Goal: Task Accomplishment & Management: Manage account settings

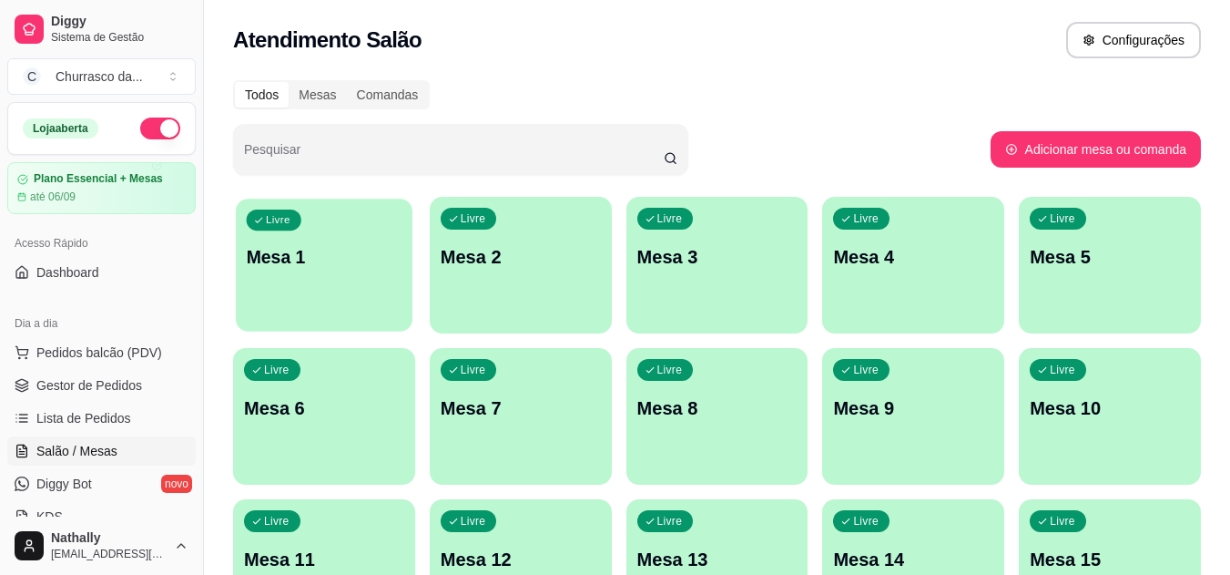
click at [272, 265] on p "Mesa 1" at bounding box center [325, 257] width 156 height 25
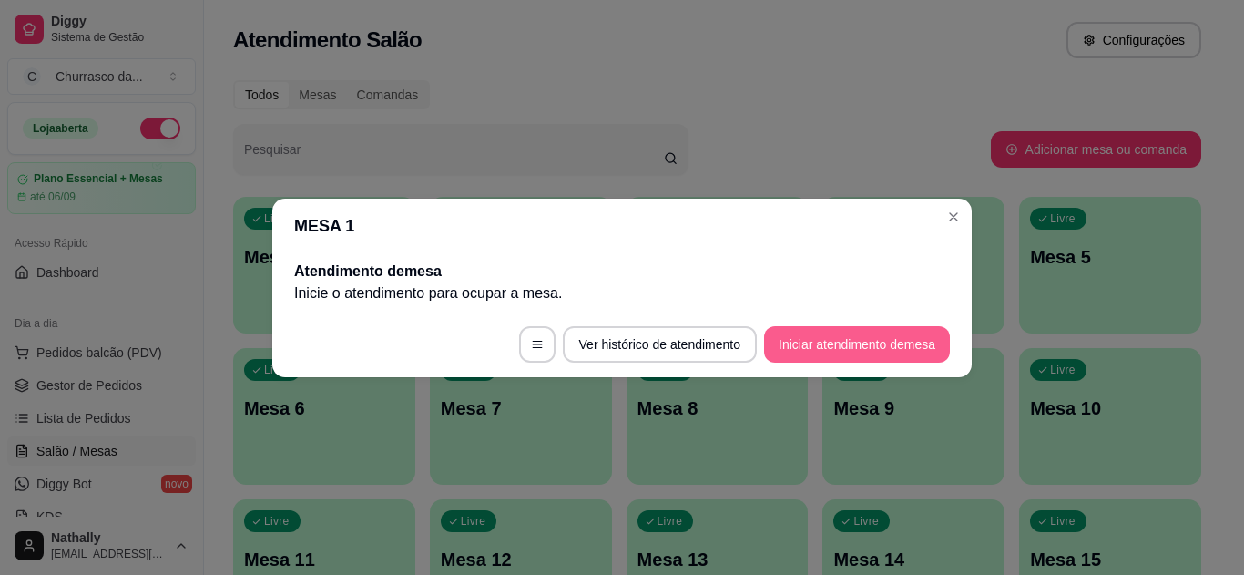
click at [827, 331] on button "Iniciar atendimento de mesa" at bounding box center [857, 344] width 186 height 36
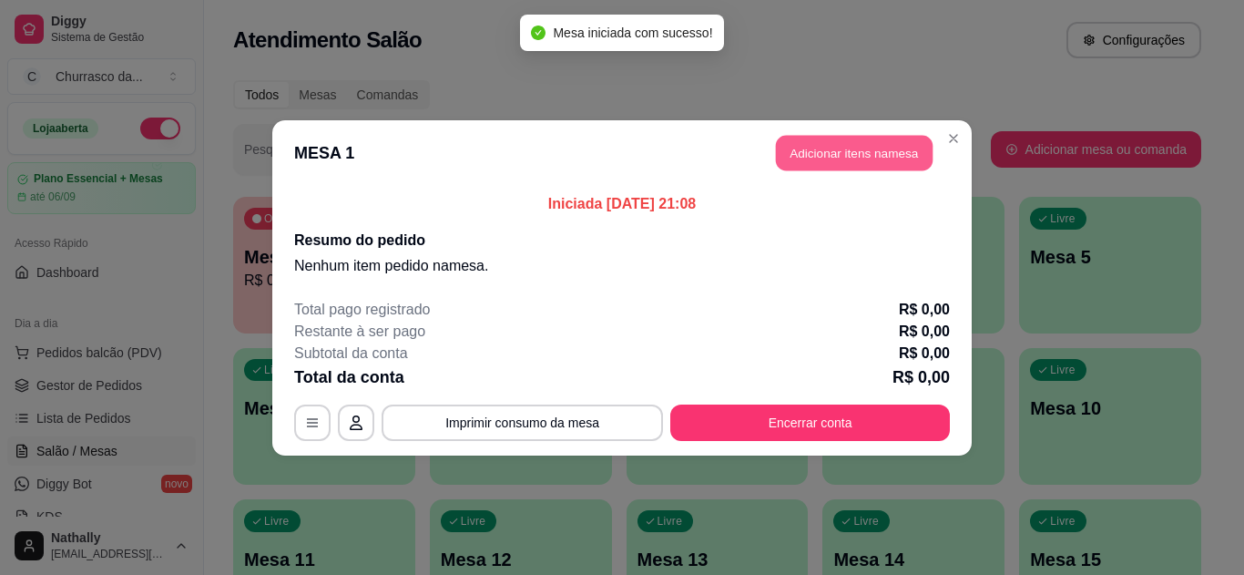
click at [855, 148] on button "Adicionar itens na mesa" at bounding box center [854, 153] width 157 height 36
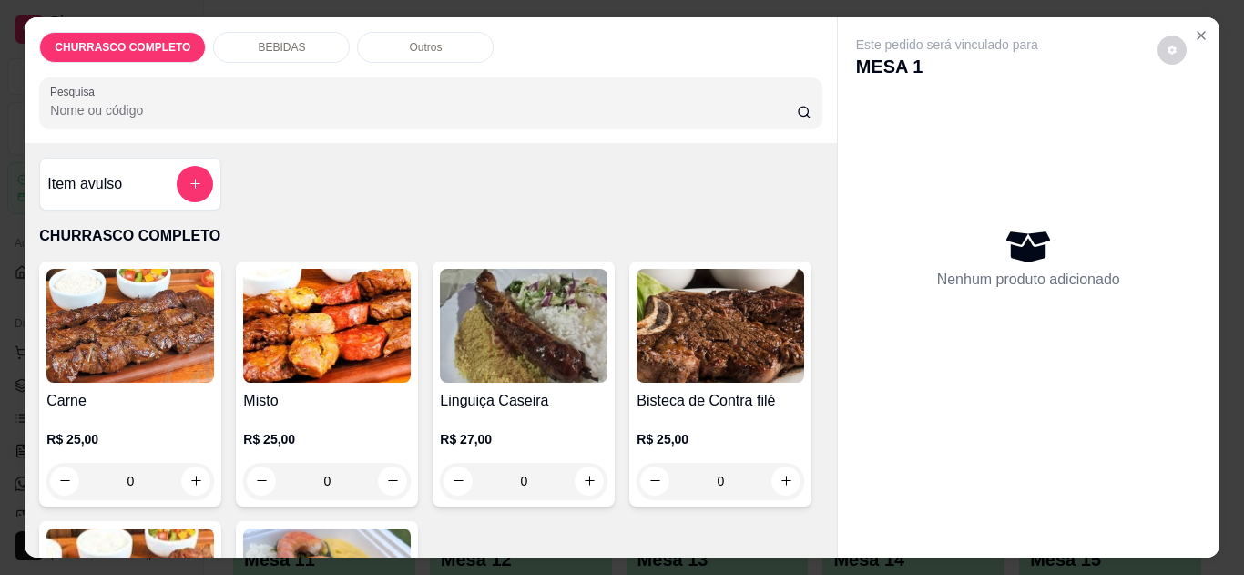
scroll to position [363, 0]
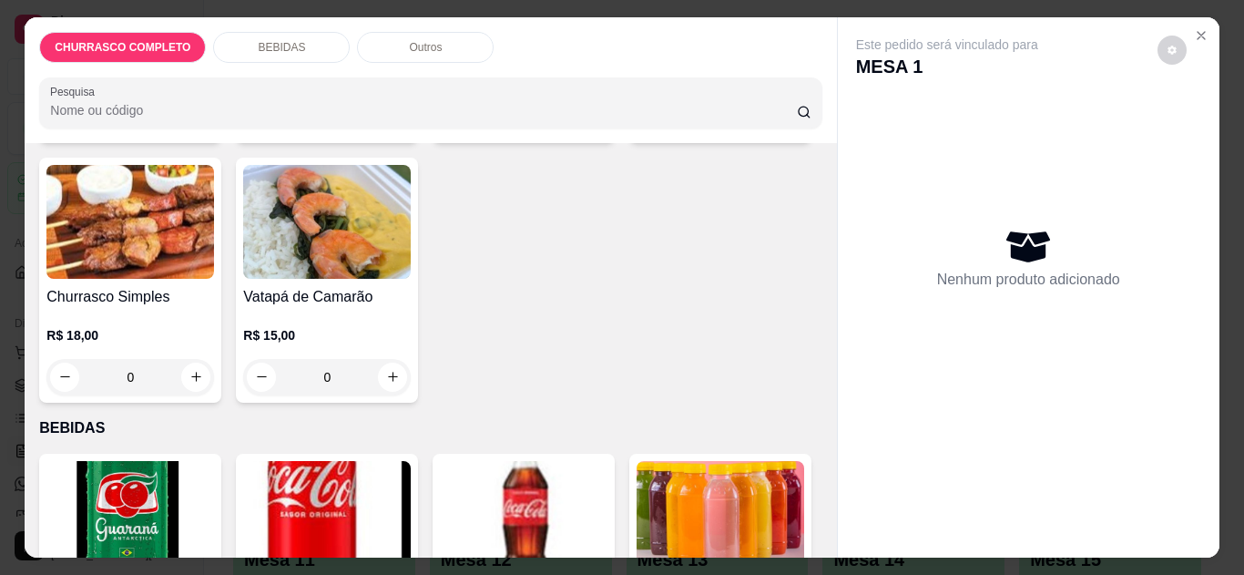
click at [644, 458] on div "Guaraná Lata R$ 7,00 0 Coca Cola Lata R$ 7,00 0 Coca Cola 600ml R$ 9,00 0 Suco …" at bounding box center [430, 575] width 782 height 245
click at [637, 136] on div "0" at bounding box center [721, 117] width 168 height 36
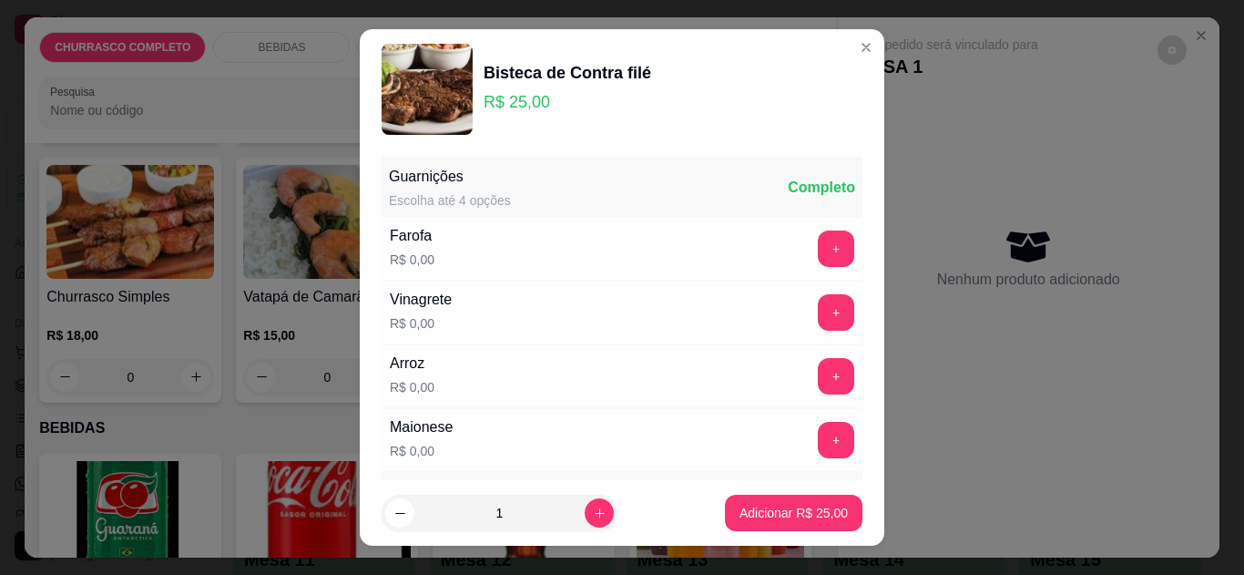
click at [800, 219] on div "Farofa R$ 0,00 +" at bounding box center [622, 249] width 481 height 64
click at [818, 234] on button "+" at bounding box center [836, 248] width 36 height 36
click at [819, 306] on button "+" at bounding box center [837, 312] width 36 height 36
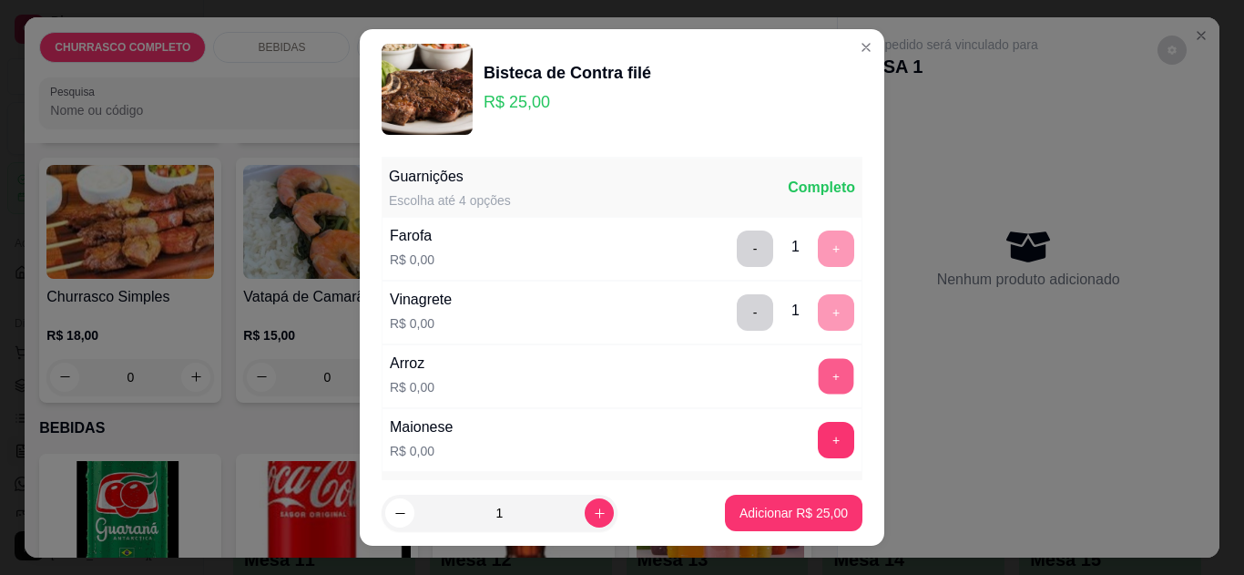
click at [819, 383] on button "+" at bounding box center [837, 376] width 36 height 36
click at [819, 429] on button "+" at bounding box center [837, 440] width 36 height 36
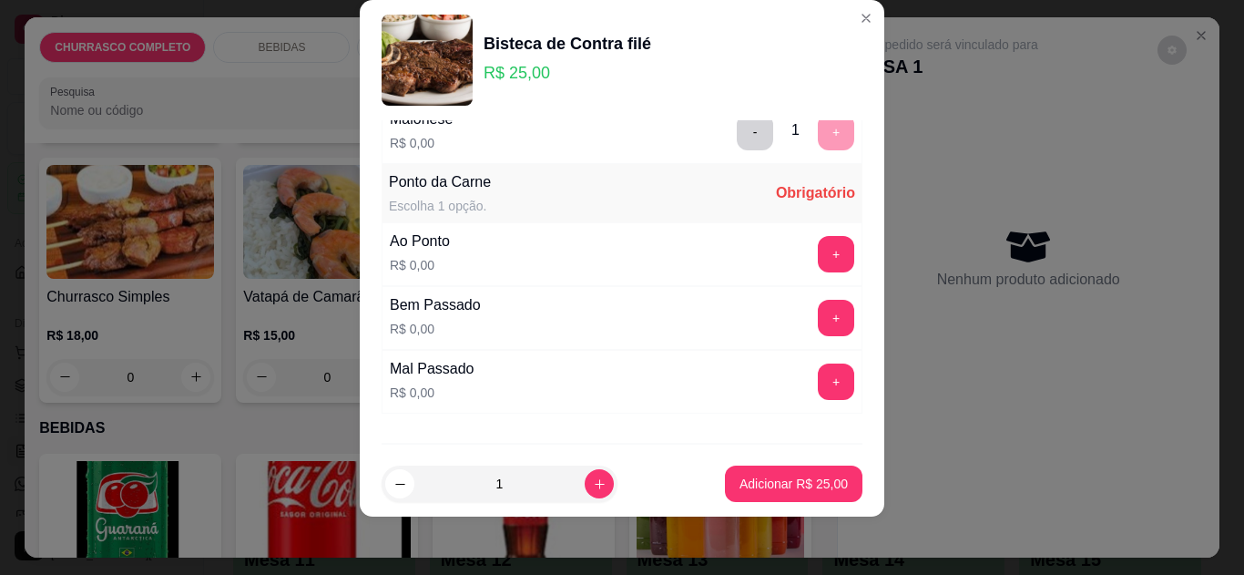
scroll to position [322, 0]
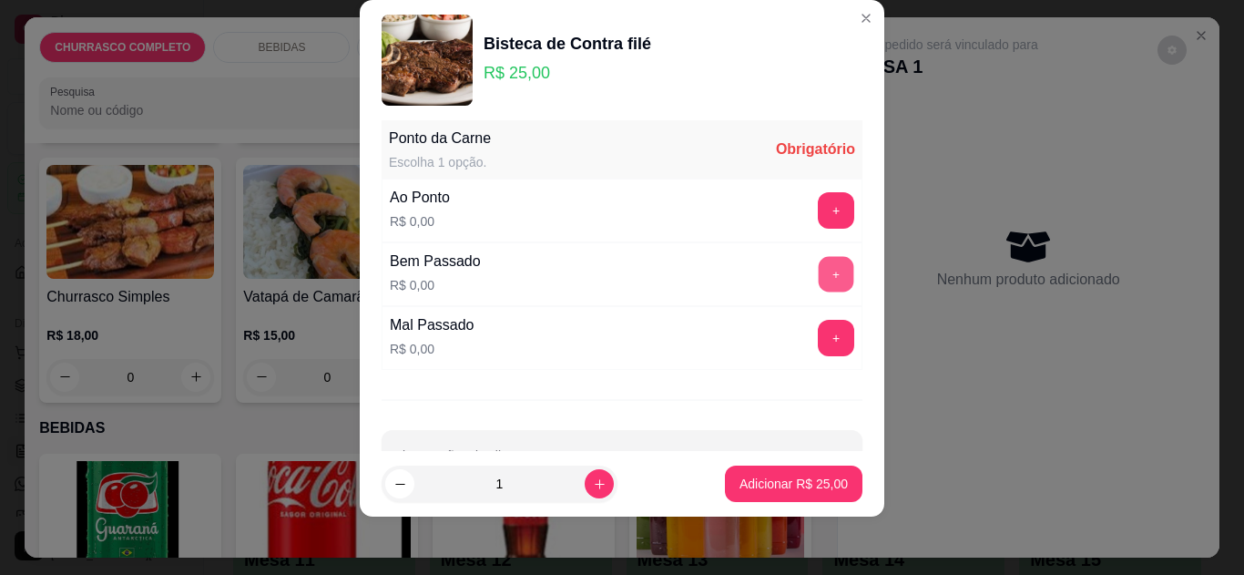
click at [819, 280] on button "+" at bounding box center [837, 274] width 36 height 36
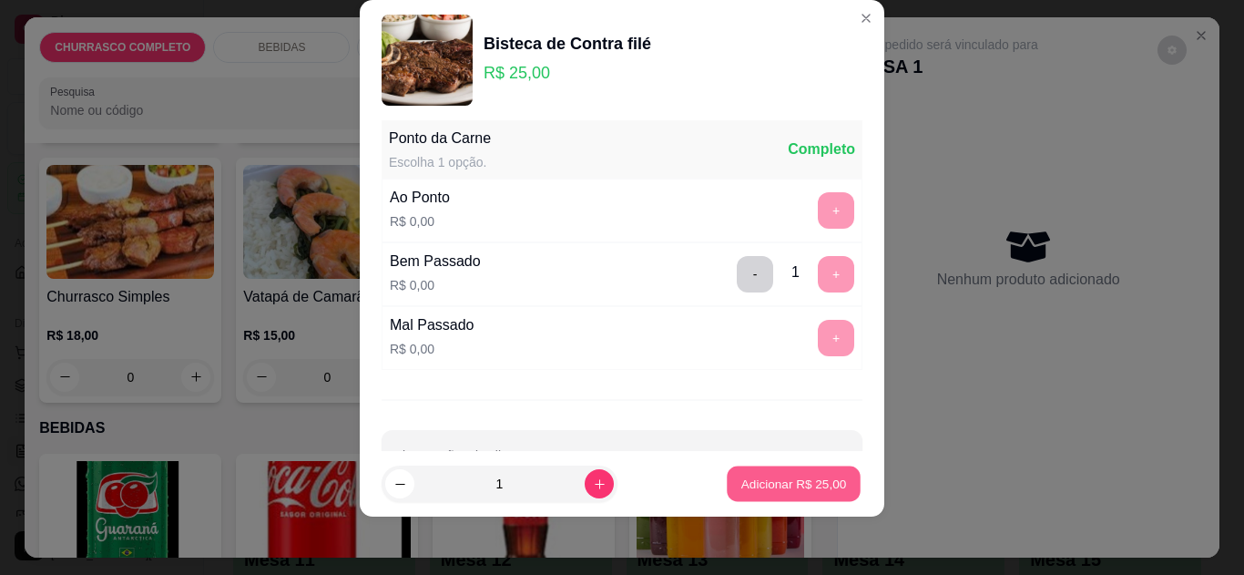
click at [758, 483] on p "Adicionar R$ 25,00" at bounding box center [794, 483] width 106 height 17
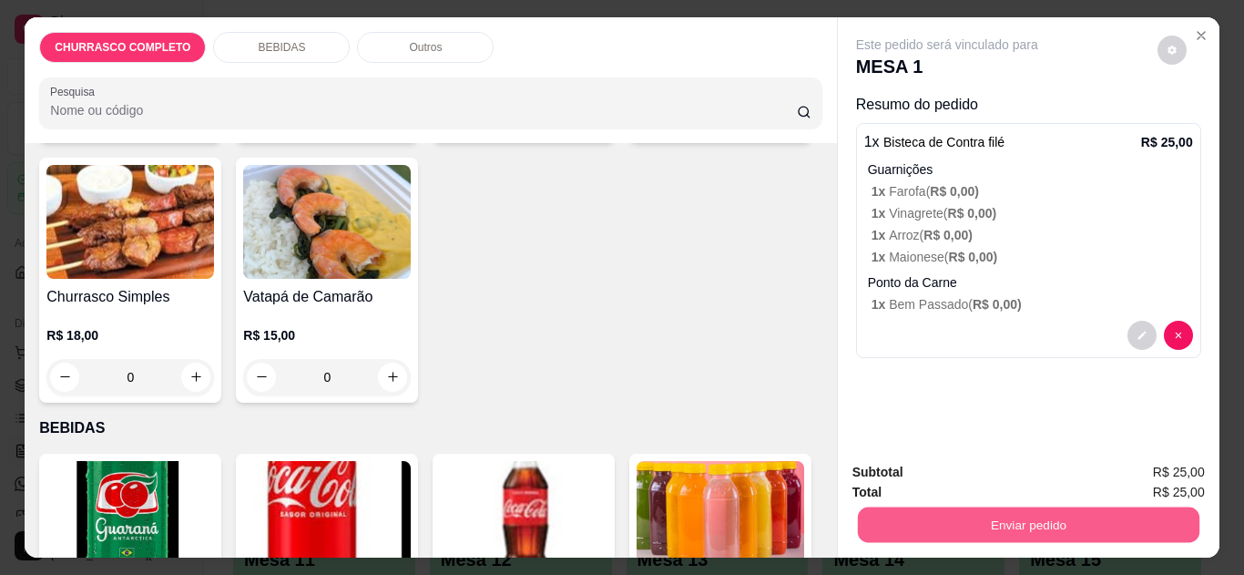
click at [1031, 507] on button "Enviar pedido" at bounding box center [1027, 525] width 341 height 36
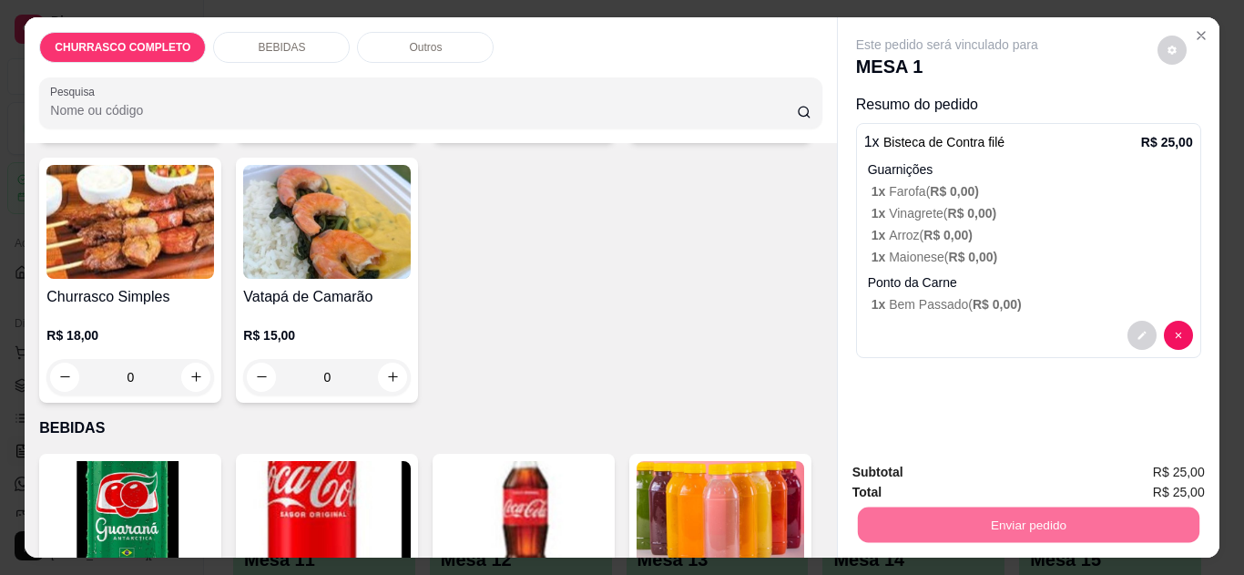
click at [1001, 465] on button "Não registrar e enviar pedido" at bounding box center [967, 473] width 189 height 35
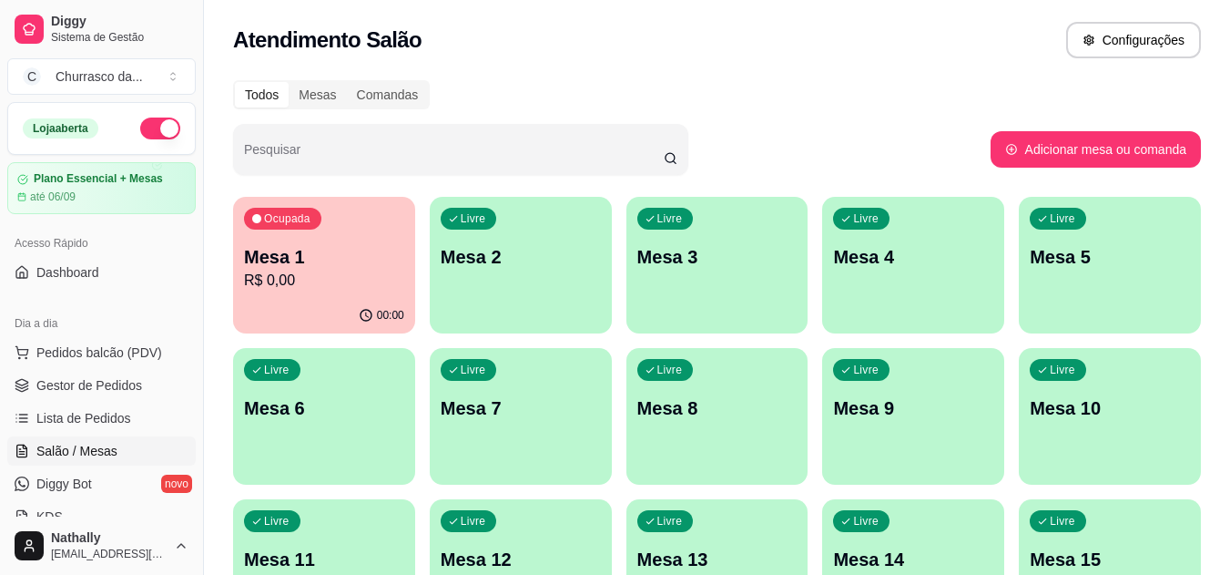
click at [116, 375] on link "Gestor de Pedidos" at bounding box center [101, 385] width 189 height 29
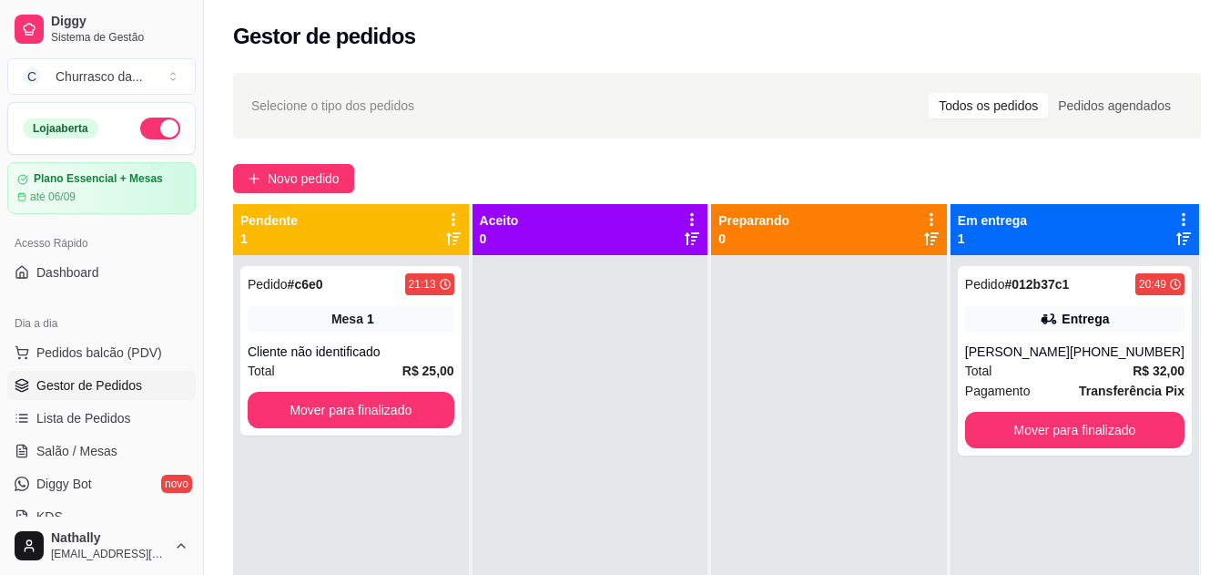
click at [659, 568] on div at bounding box center [591, 542] width 236 height 575
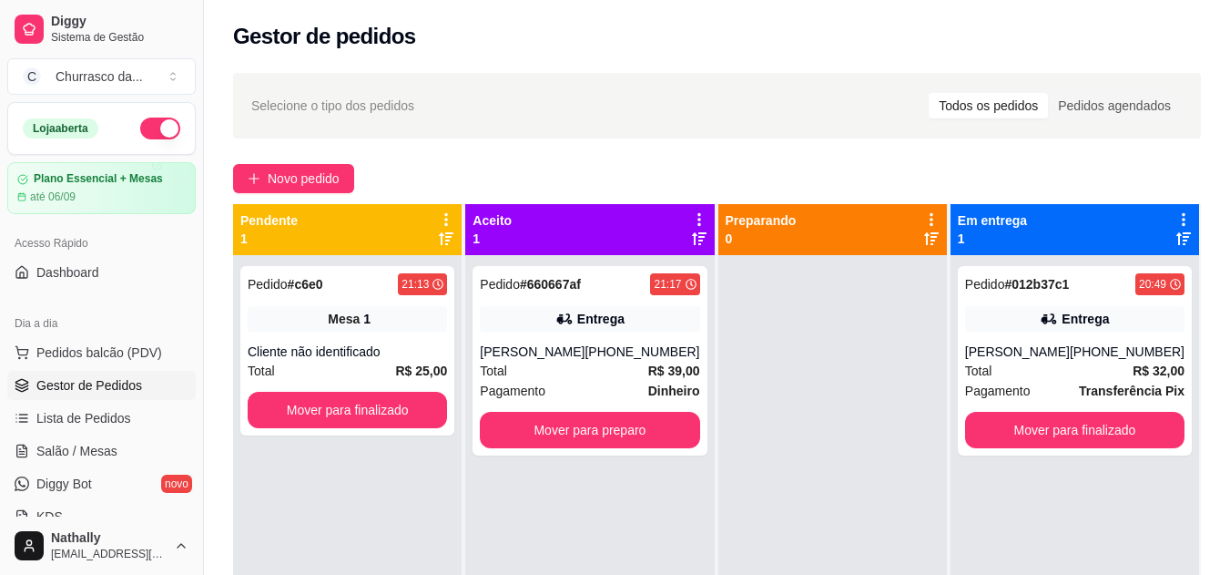
click at [545, 360] on div "[PERSON_NAME]" at bounding box center [532, 351] width 105 height 18
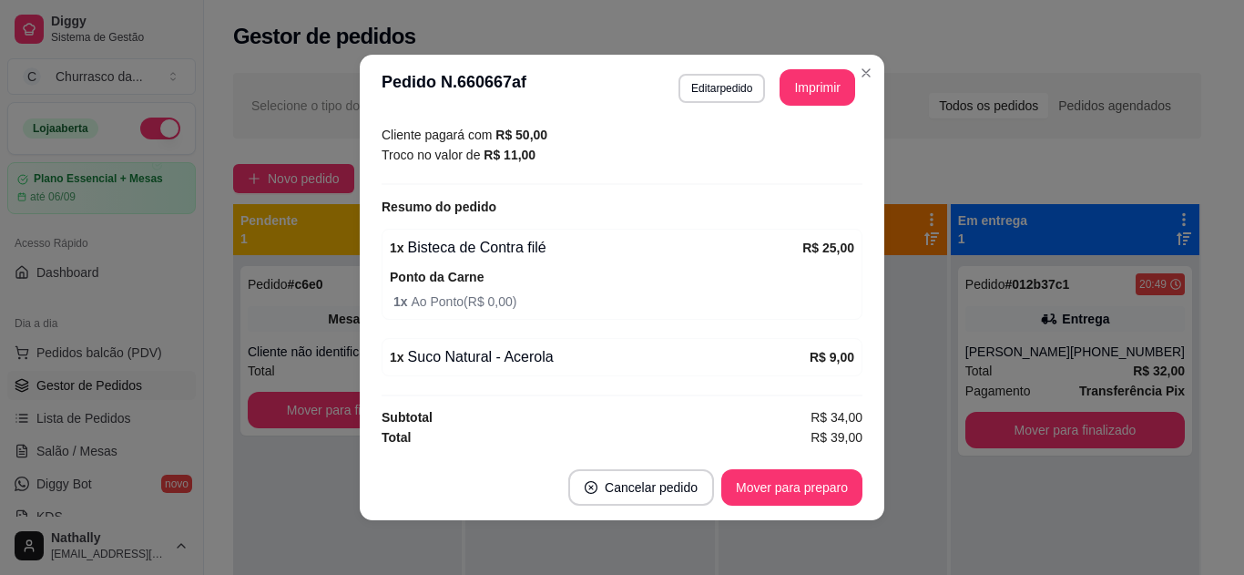
scroll to position [258, 0]
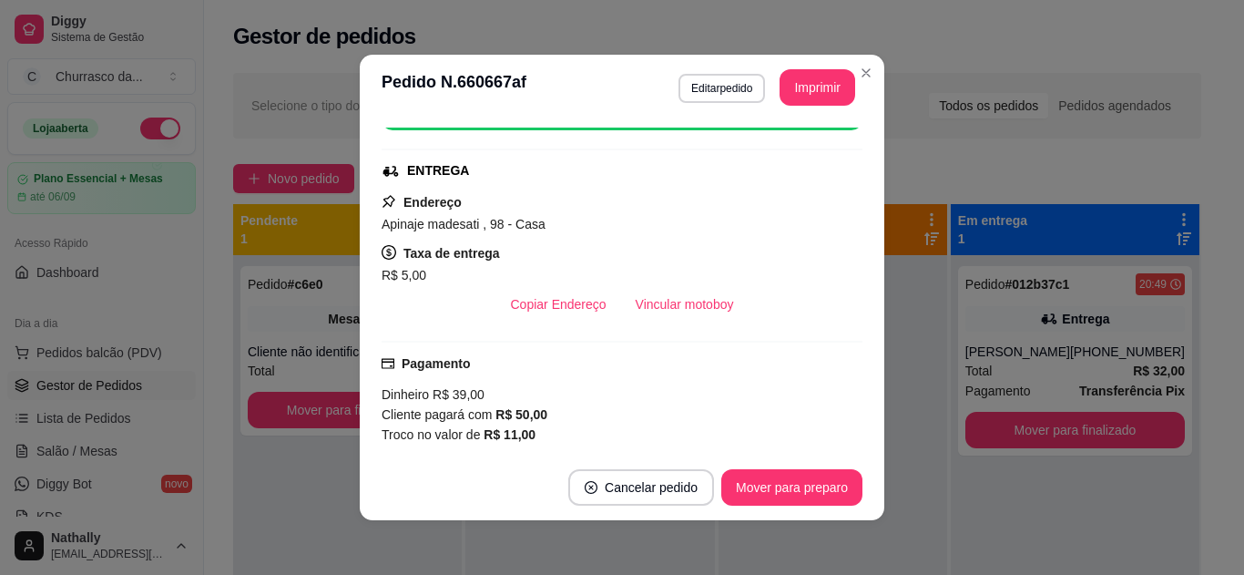
click at [841, 161] on div "ENTREGA" at bounding box center [622, 170] width 481 height 19
click at [845, 163] on div "feito há 0 minutos Horário do pedido [DATE] 21:17 Status do pedido ACEITO Nome …" at bounding box center [622, 287] width 481 height 320
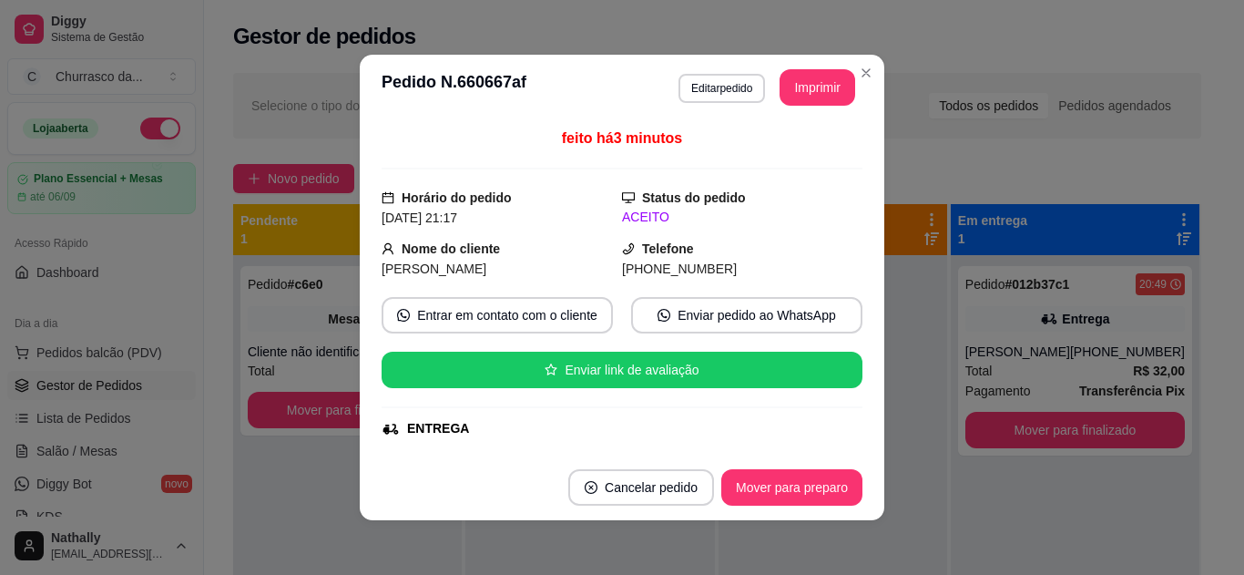
click at [855, 56] on header "**********" at bounding box center [622, 88] width 525 height 66
click at [780, 470] on button "Mover para preparo" at bounding box center [791, 488] width 137 height 36
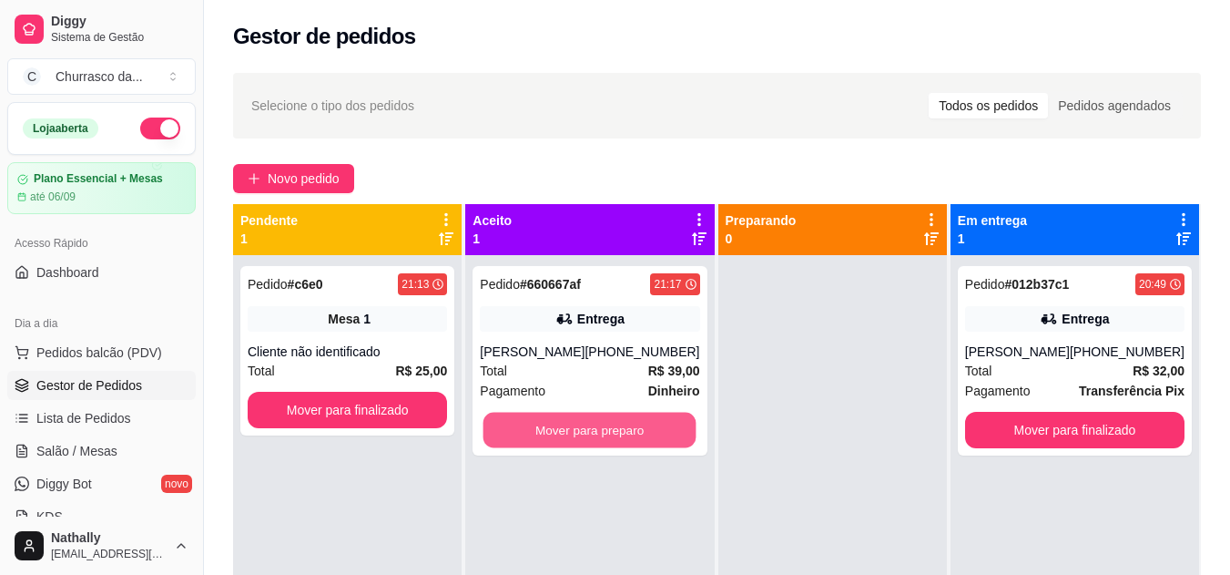
click at [606, 422] on button "Mover para preparo" at bounding box center [590, 431] width 213 height 36
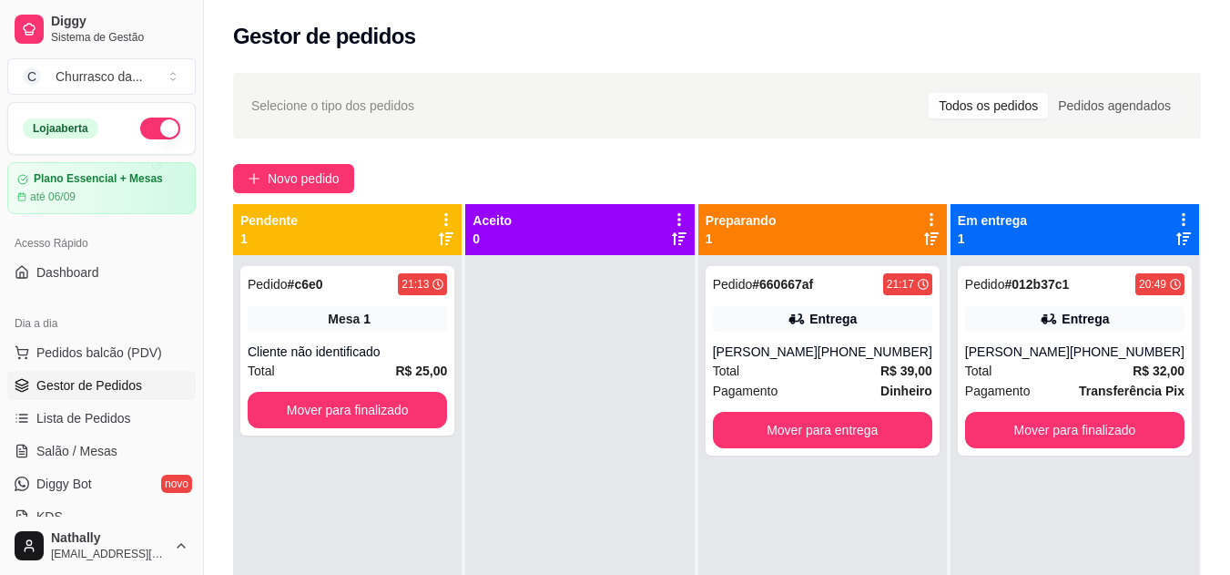
click at [782, 363] on div "Total R$ 39,00" at bounding box center [822, 371] width 219 height 20
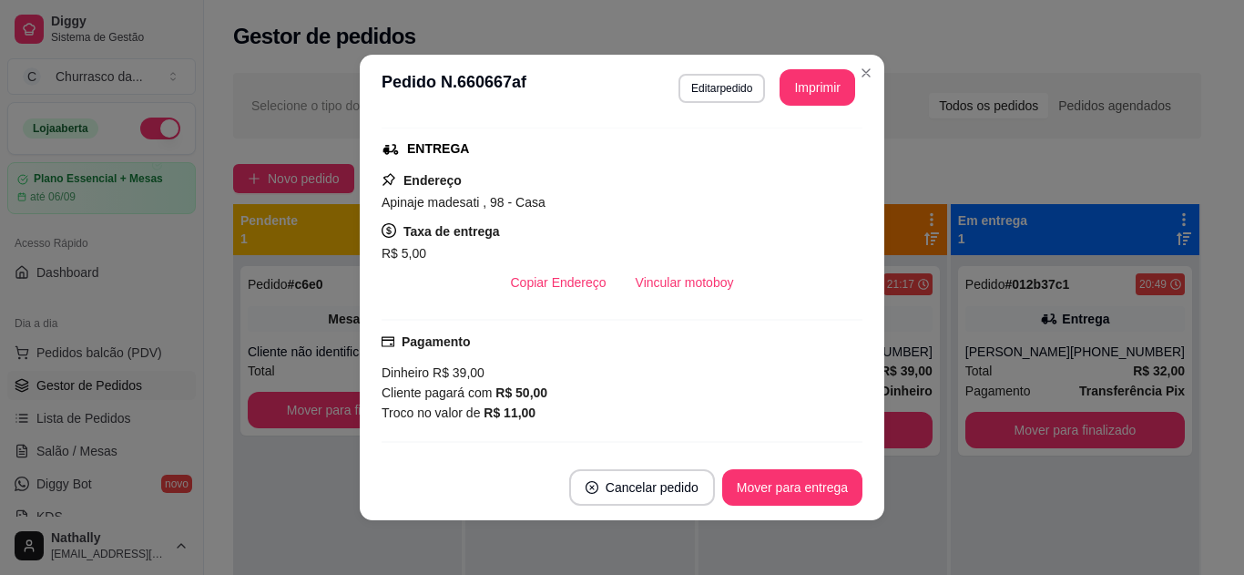
scroll to position [537, 0]
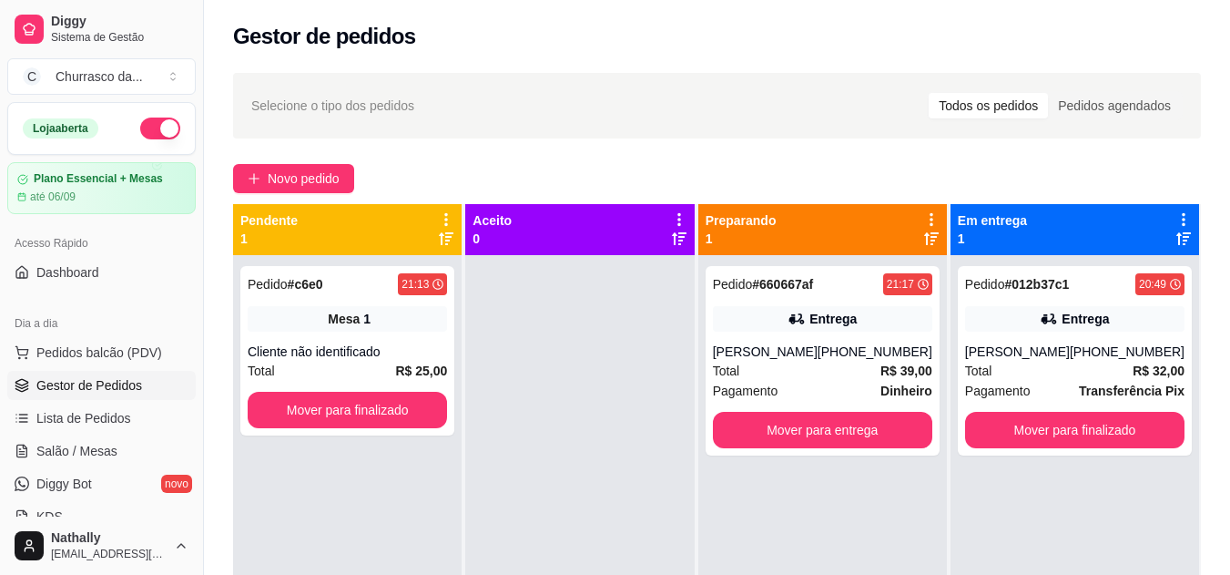
click at [737, 341] on div "Pedido # 660667af 21:17 Entrega [PERSON_NAME] [PHONE_NUMBER] Total R$ 39,00 Pag…" at bounding box center [823, 360] width 234 height 189
click at [637, 544] on div at bounding box center [579, 542] width 229 height 575
click at [740, 380] on span "Total" at bounding box center [726, 371] width 27 height 20
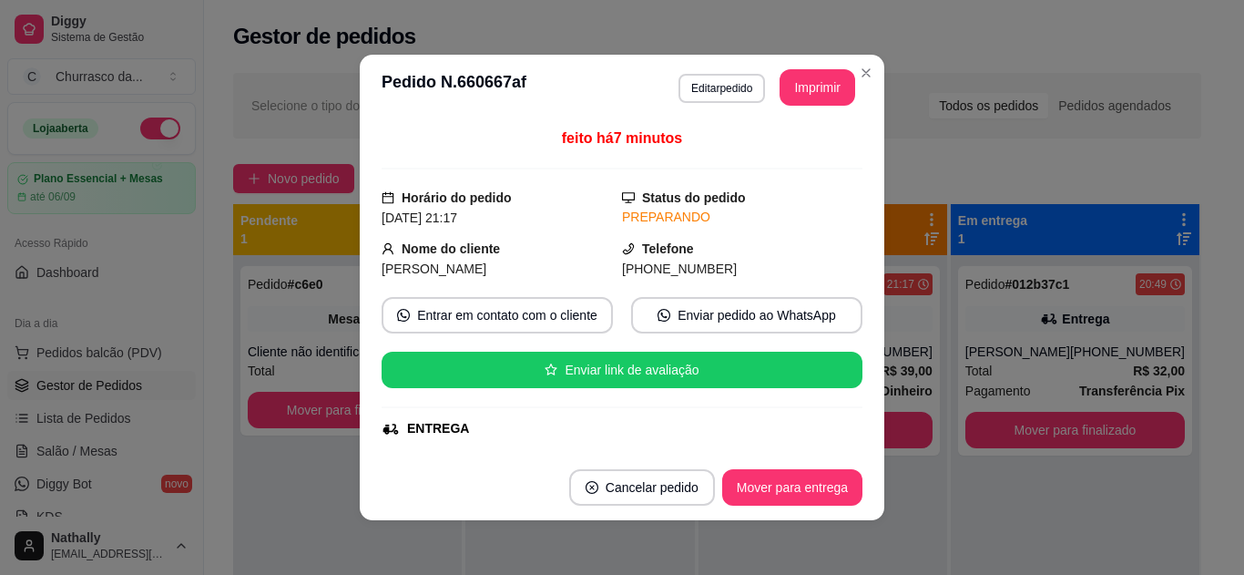
click at [858, 412] on div "feito há 7 minutos Horário do pedido [DATE] 21:17 Status do pedido PREPARANDO N…" at bounding box center [622, 287] width 525 height 334
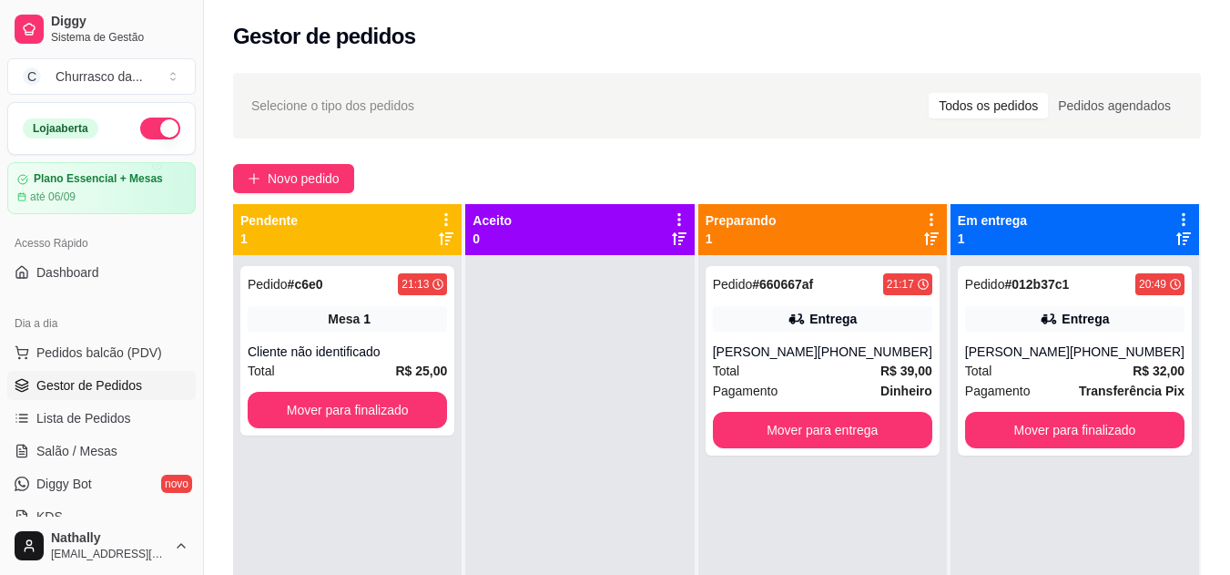
click at [1056, 349] on div "[PERSON_NAME]" at bounding box center [1017, 351] width 105 height 18
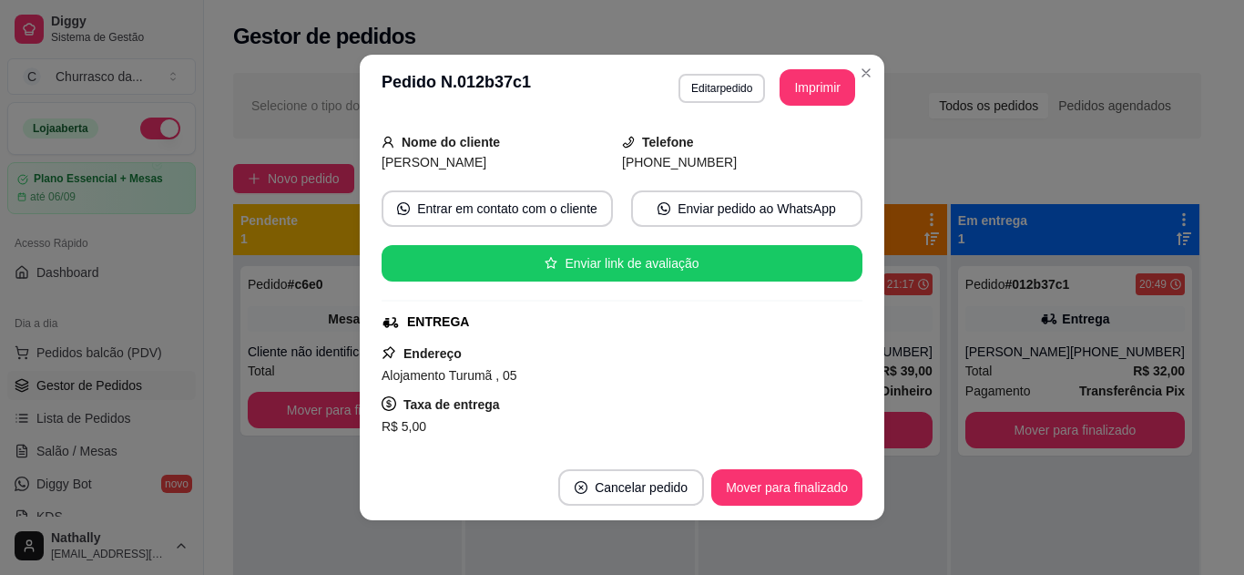
scroll to position [146, 0]
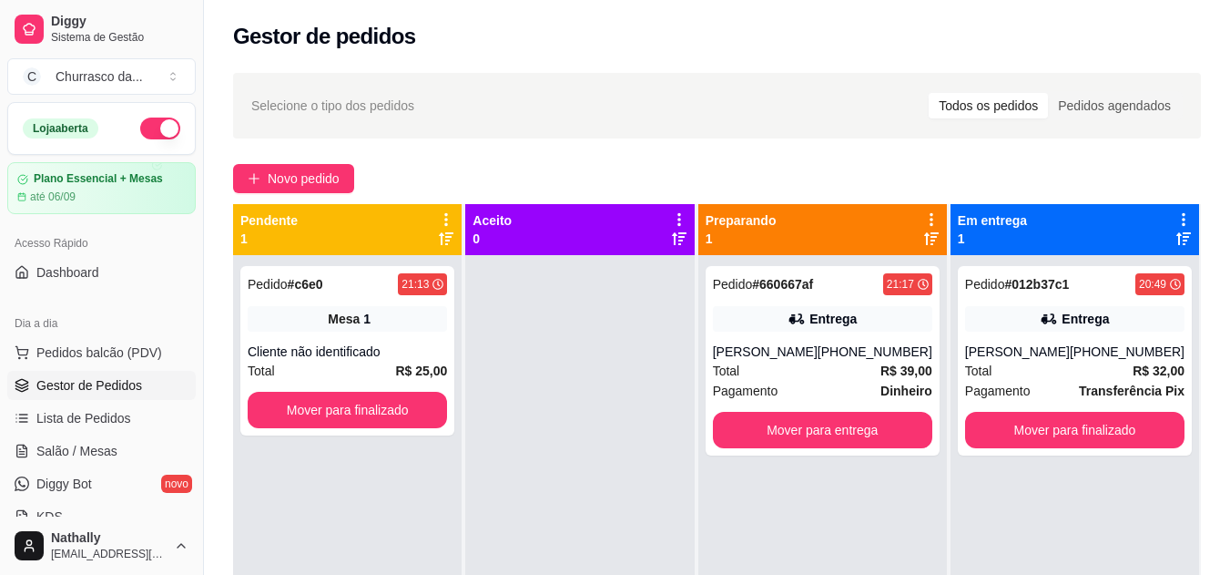
click at [800, 388] on div "Pagamento Dinheiro" at bounding box center [822, 391] width 219 height 20
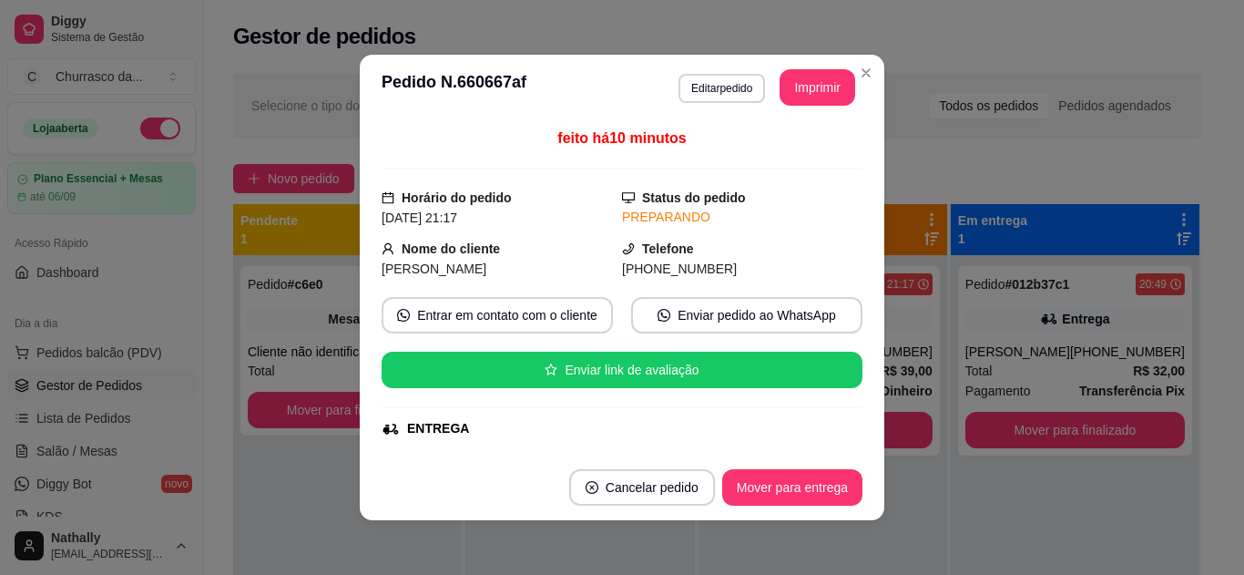
scroll to position [280, 0]
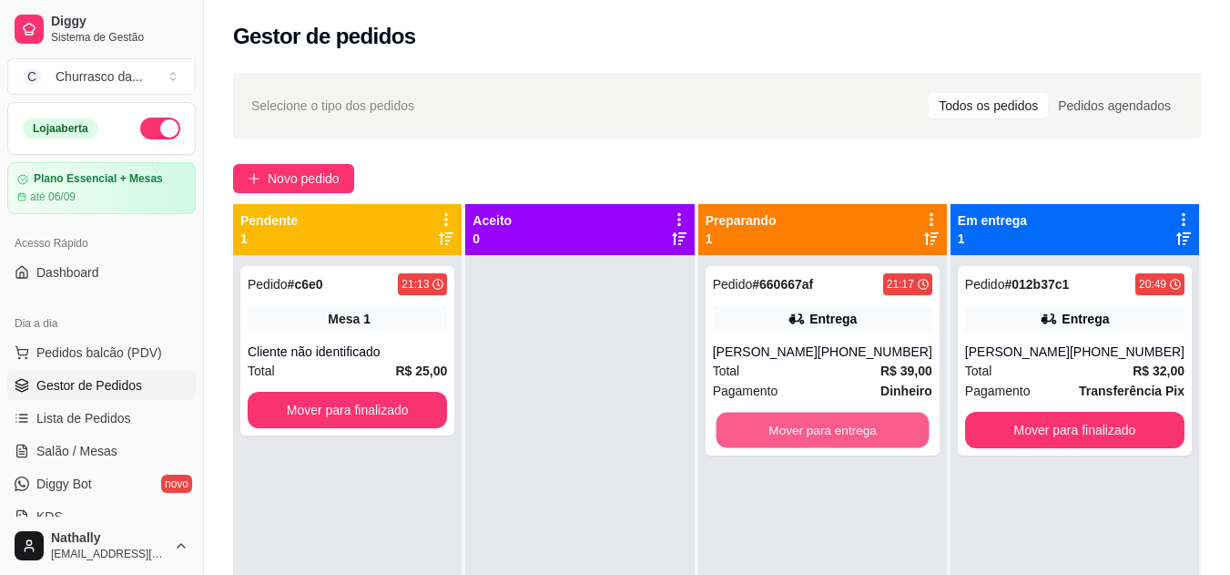
click at [846, 427] on button "Mover para entrega" at bounding box center [822, 431] width 213 height 36
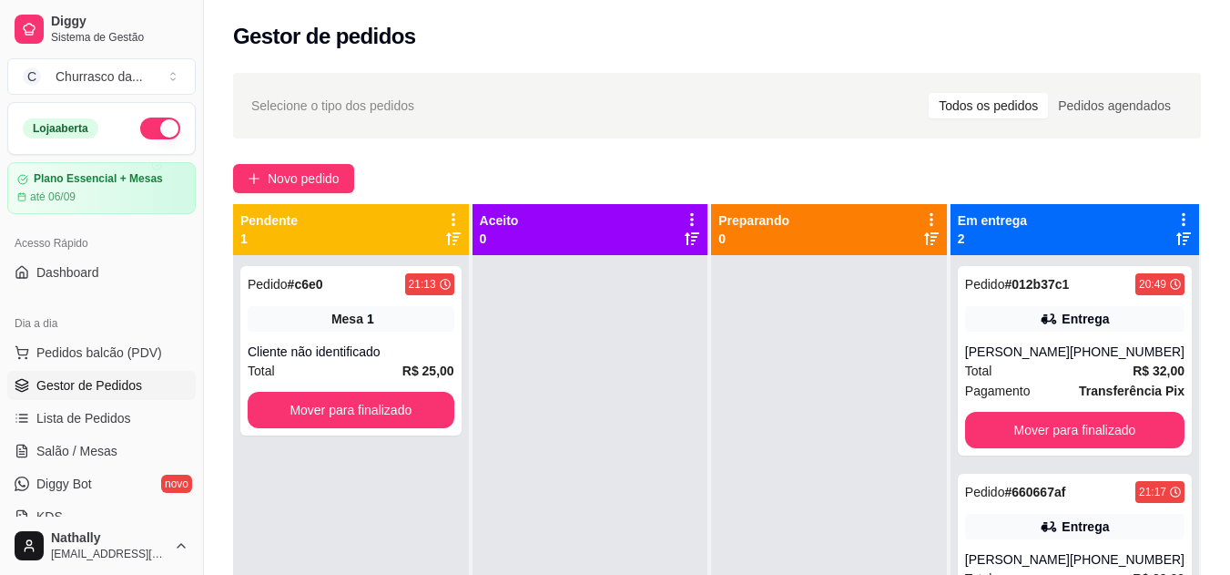
click at [1044, 355] on div "[PERSON_NAME]" at bounding box center [1017, 351] width 105 height 18
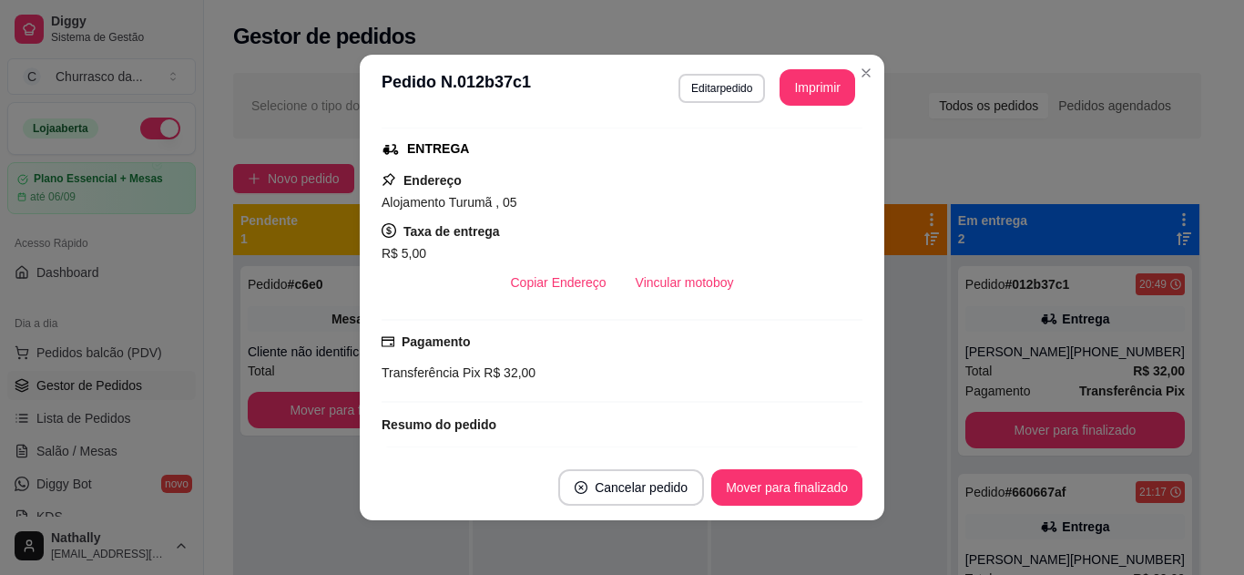
scroll to position [512, 0]
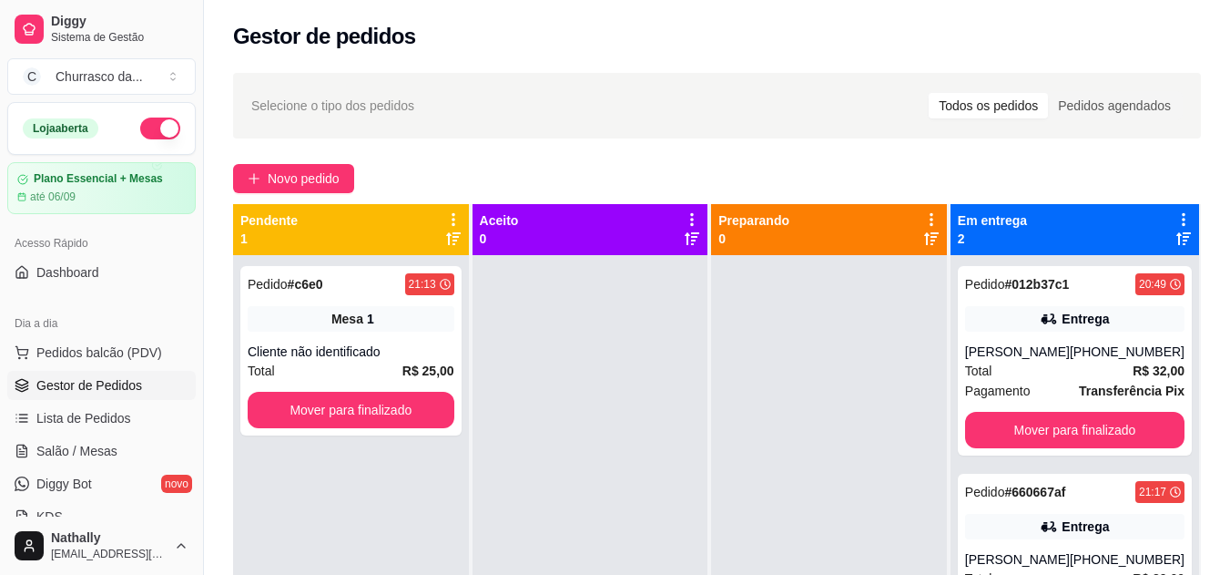
click at [997, 530] on div "Entrega" at bounding box center [1074, 526] width 219 height 25
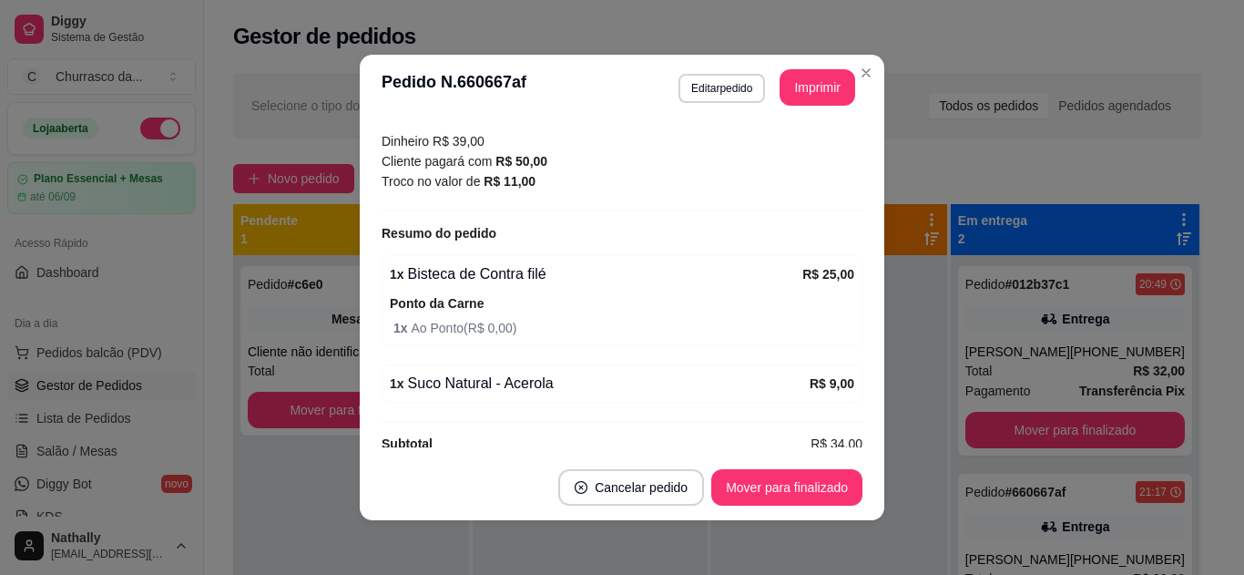
scroll to position [537, 0]
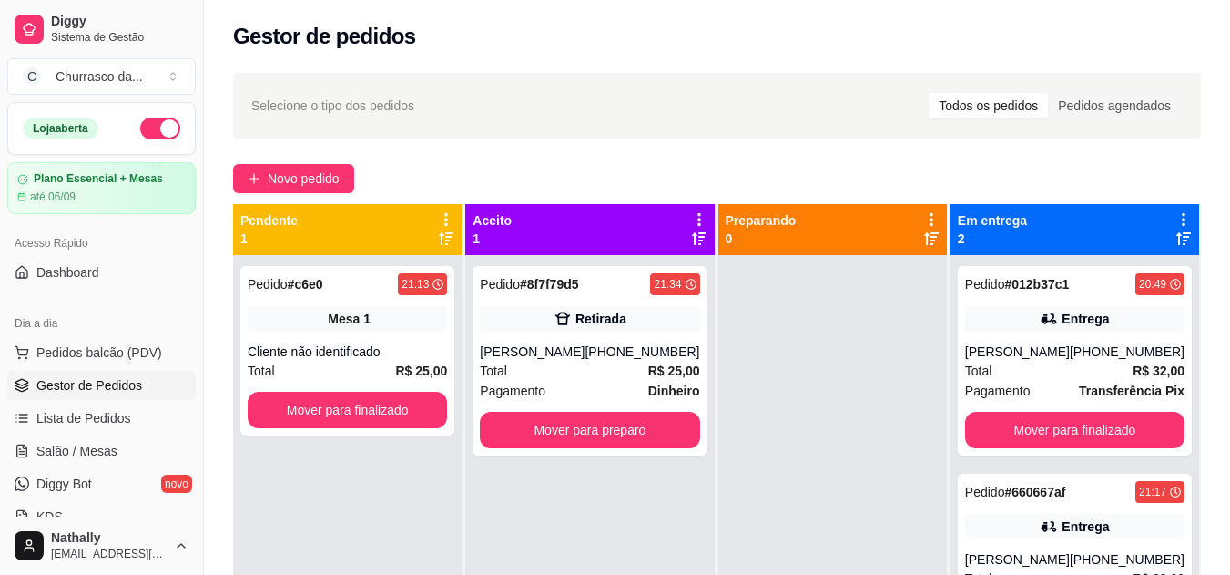
click at [568, 353] on div "[PERSON_NAME]" at bounding box center [532, 351] width 105 height 18
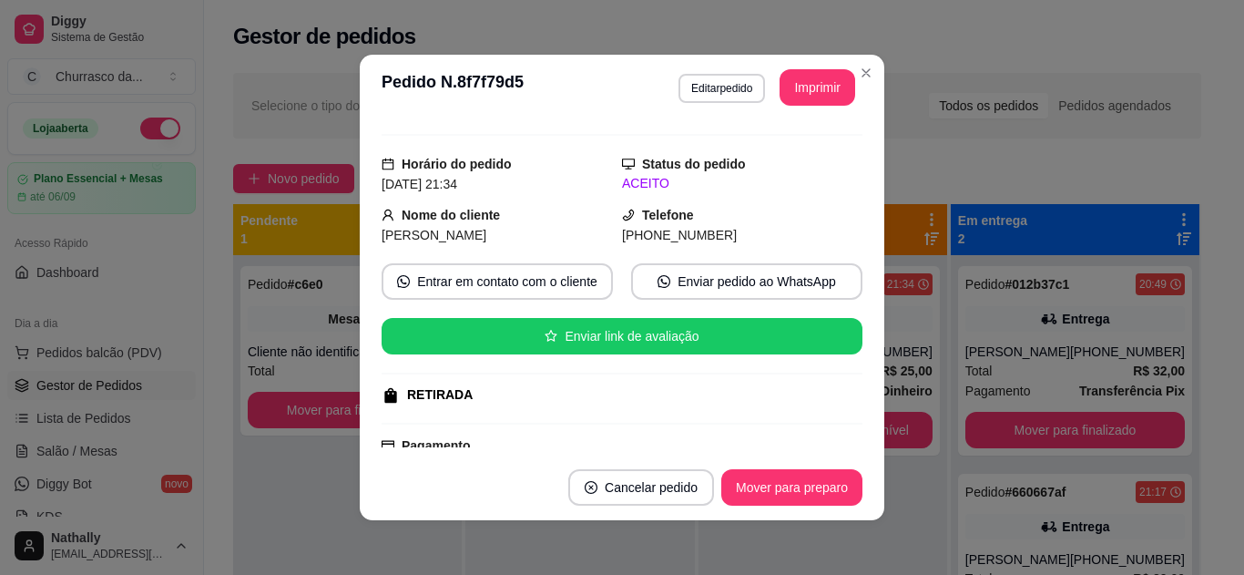
scroll to position [0, 0]
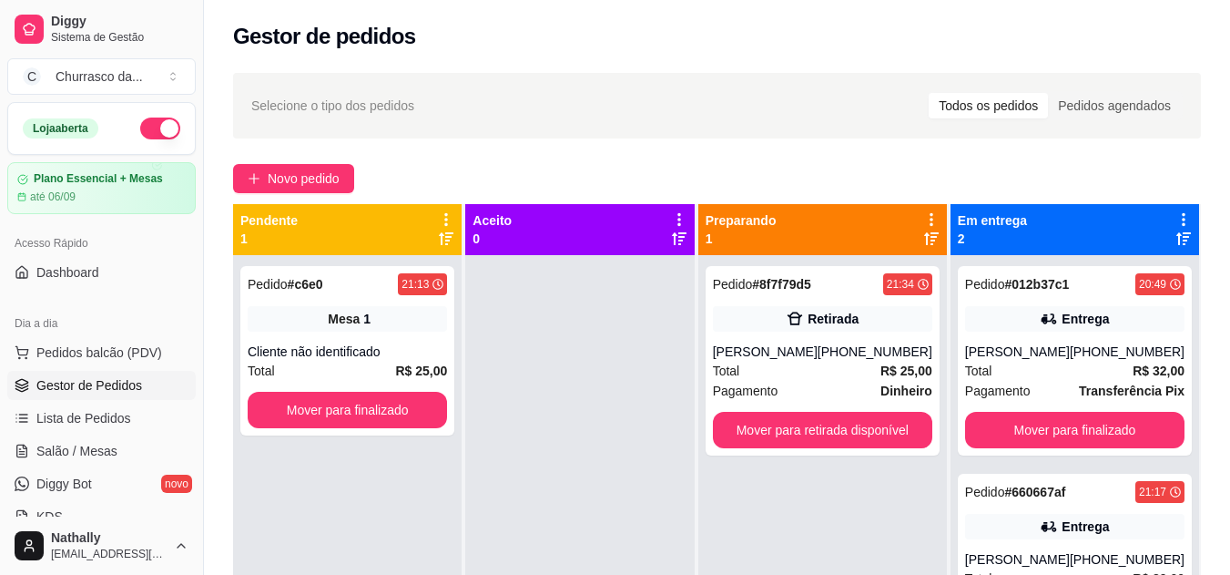
click at [781, 356] on div "[PERSON_NAME]" at bounding box center [765, 351] width 105 height 18
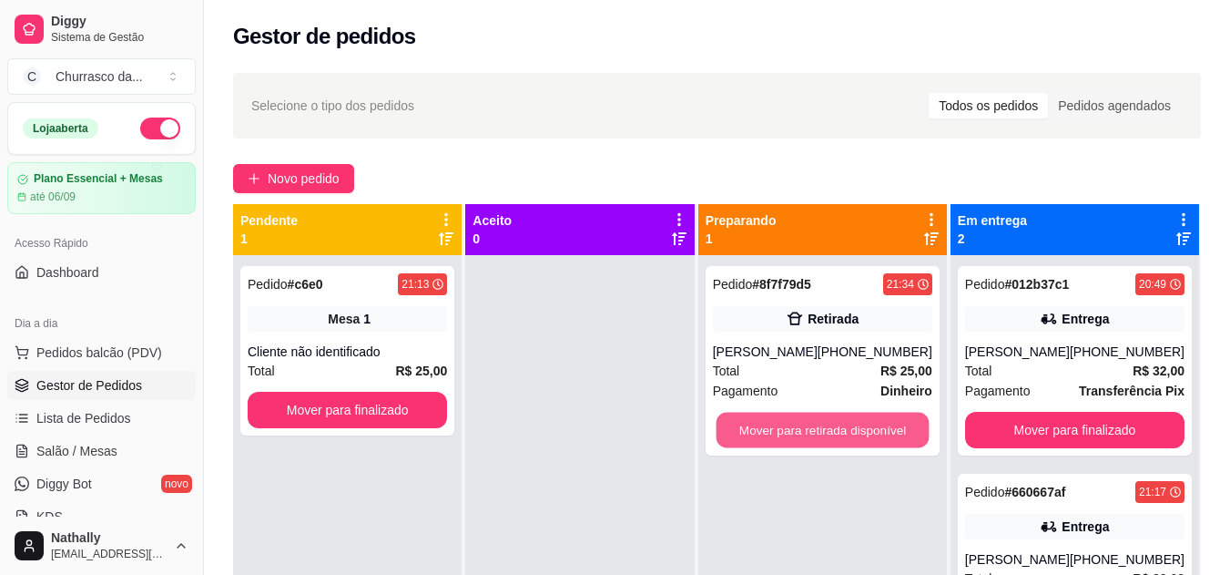
click at [824, 427] on button "Mover para retirada disponível" at bounding box center [822, 431] width 213 height 36
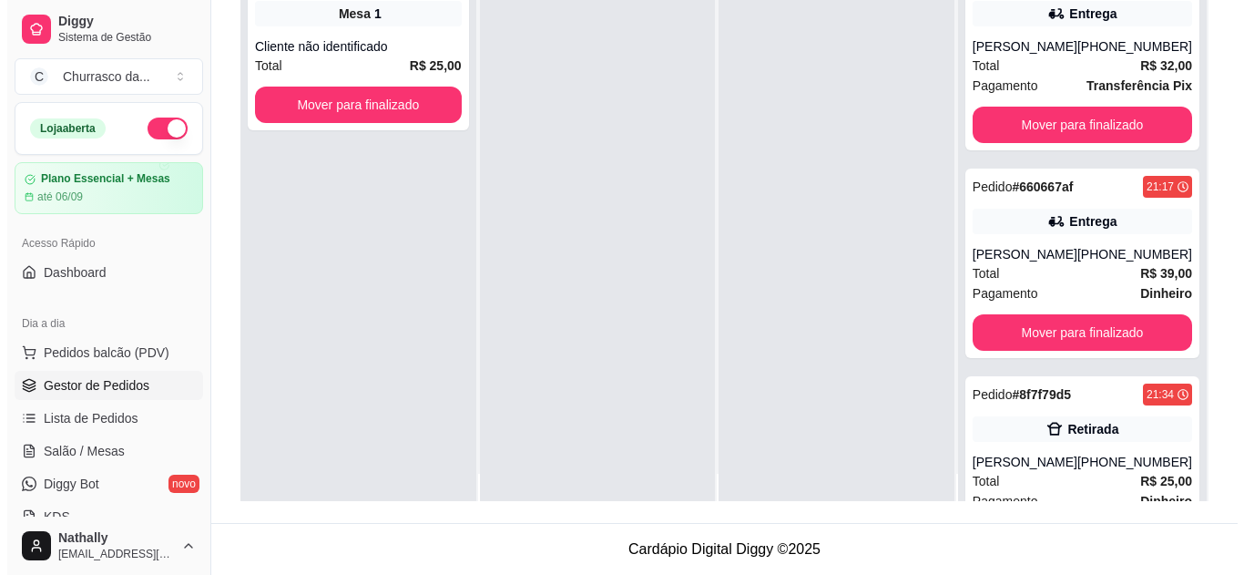
scroll to position [51, 0]
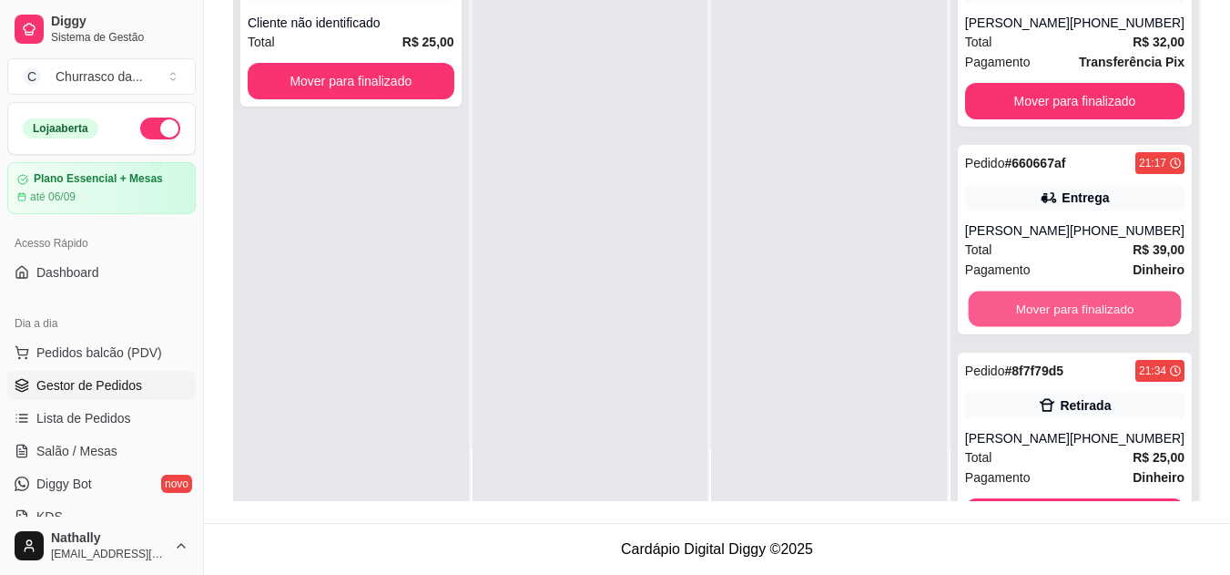
click at [1083, 311] on button "Mover para finalizado" at bounding box center [1074, 309] width 213 height 36
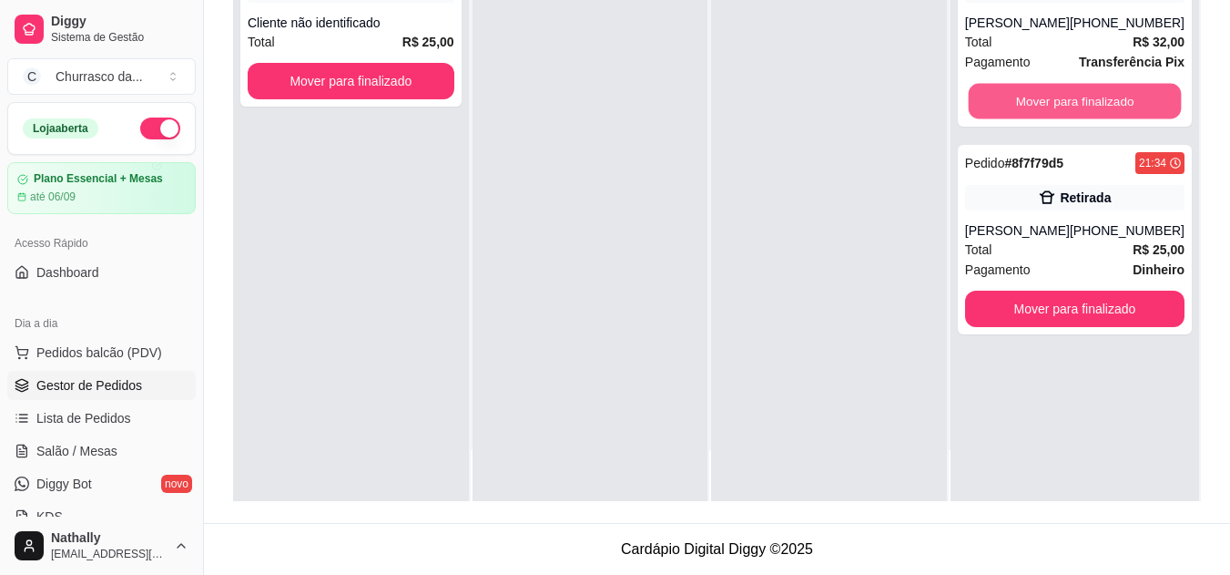
click at [1053, 103] on button "Mover para finalizado" at bounding box center [1074, 102] width 213 height 36
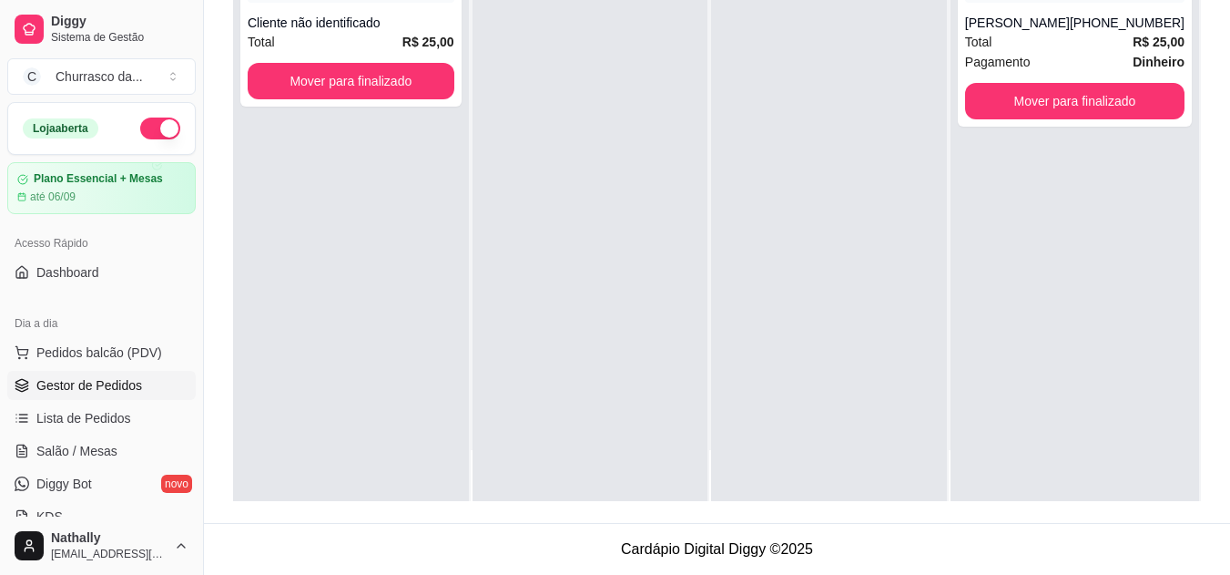
click at [1015, 28] on div "[PERSON_NAME]" at bounding box center [1017, 23] width 105 height 18
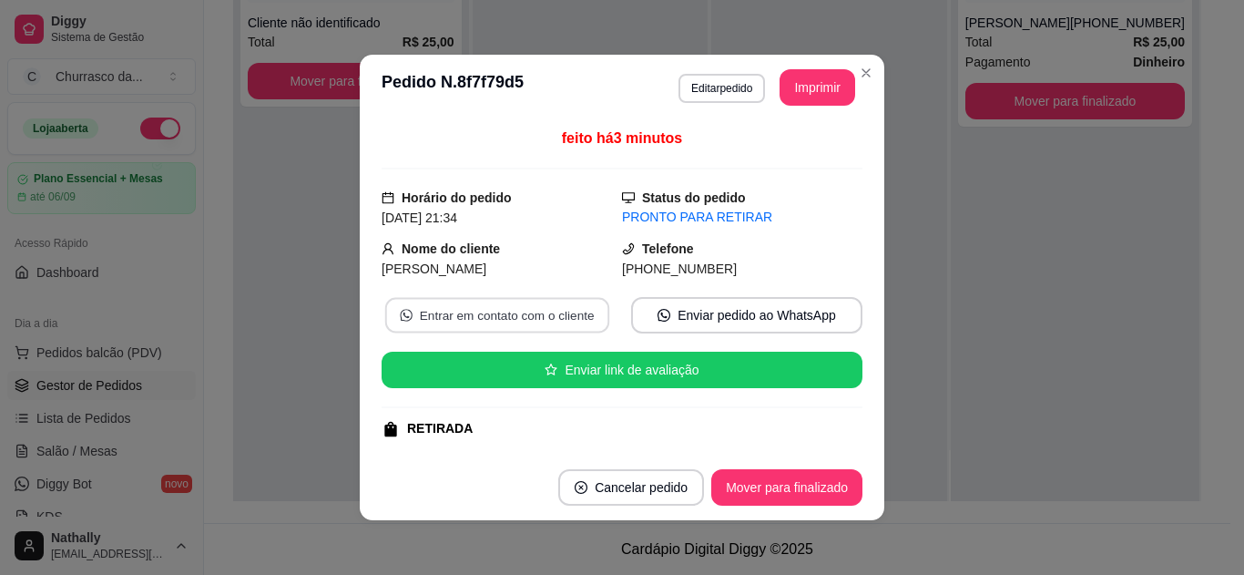
click at [509, 313] on button "Entrar em contato com o cliente" at bounding box center [497, 316] width 224 height 36
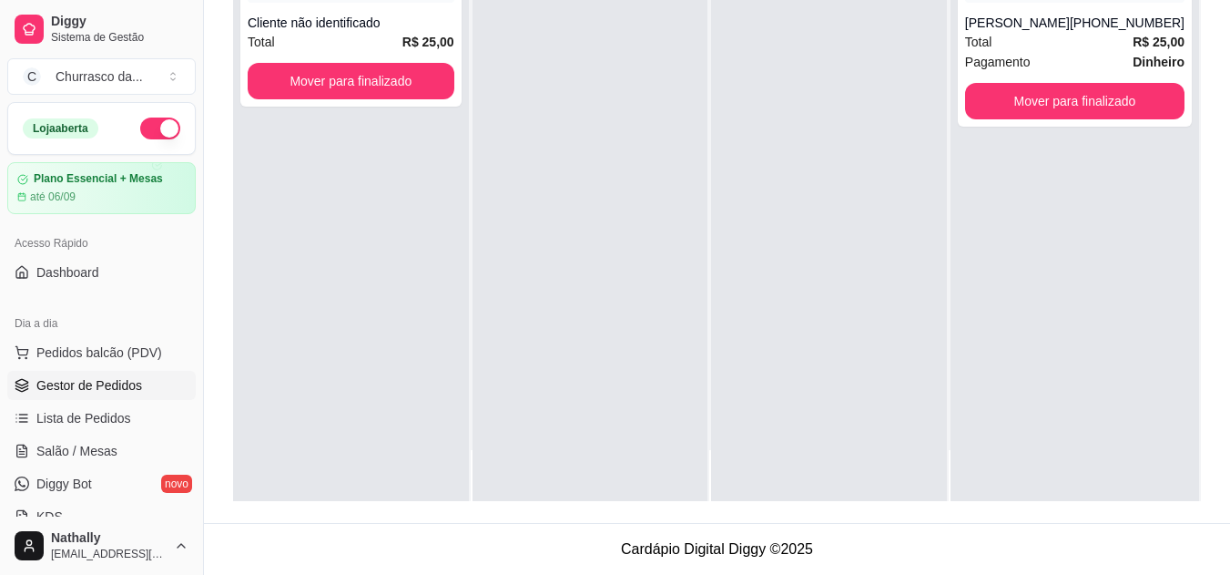
click at [1036, 46] on div "Total R$ 25,00" at bounding box center [1074, 42] width 219 height 20
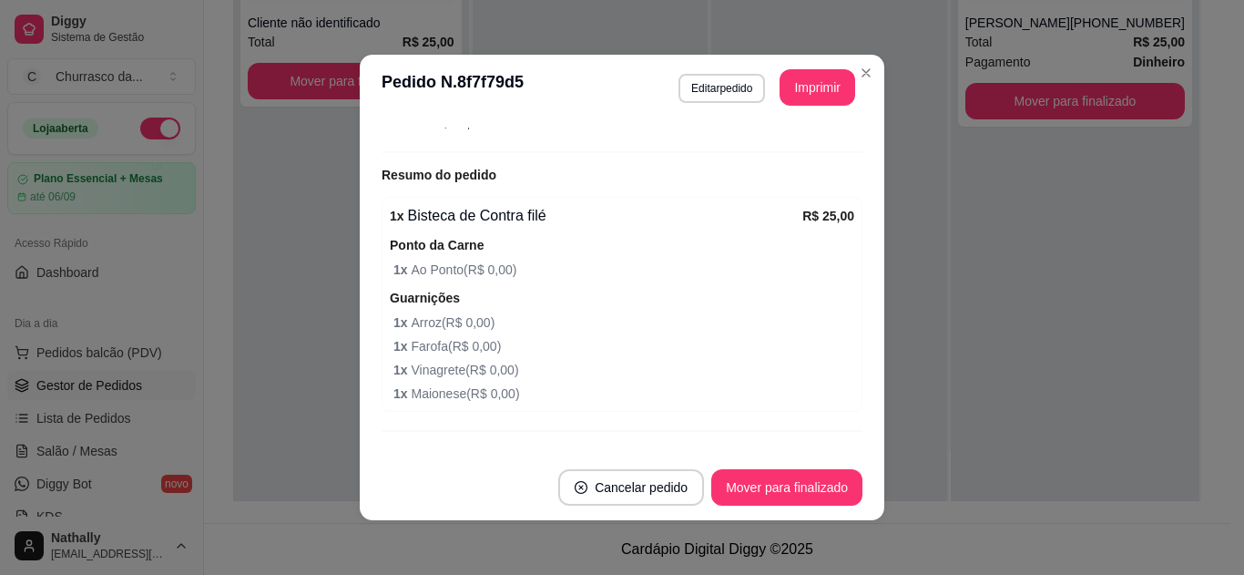
scroll to position [423, 0]
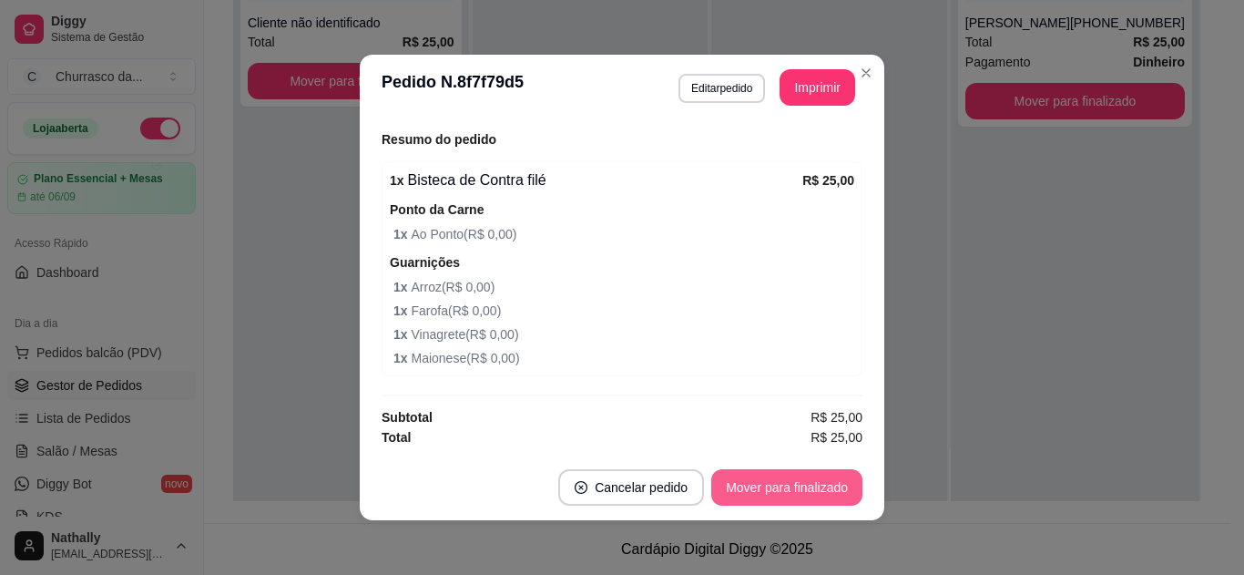
click at [773, 484] on button "Mover para finalizado" at bounding box center [786, 487] width 151 height 36
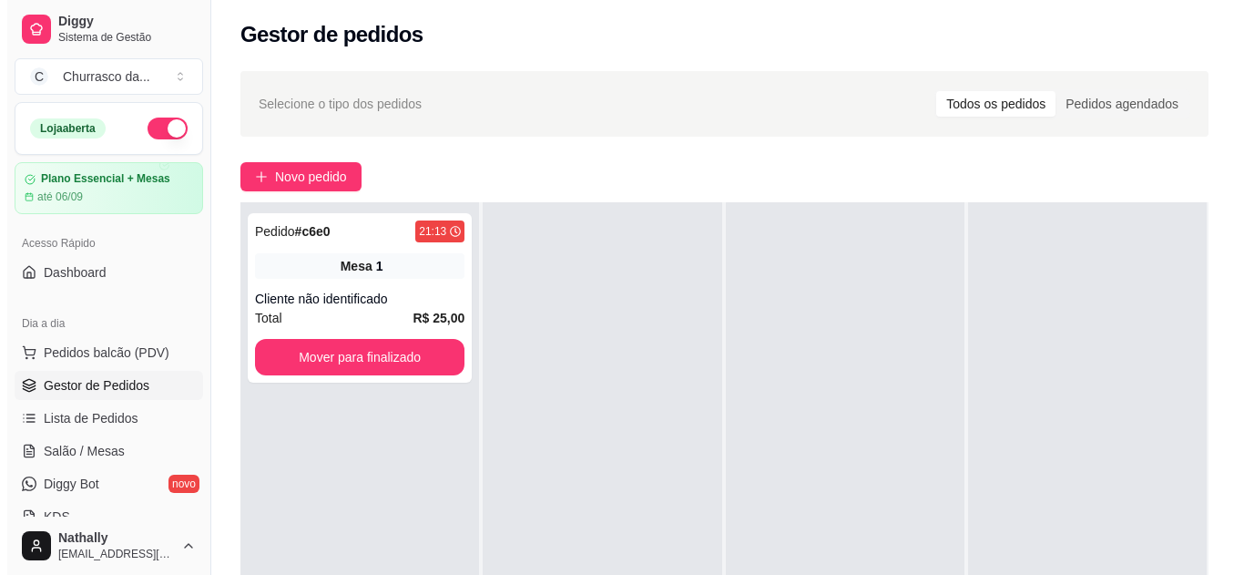
scroll to position [0, 0]
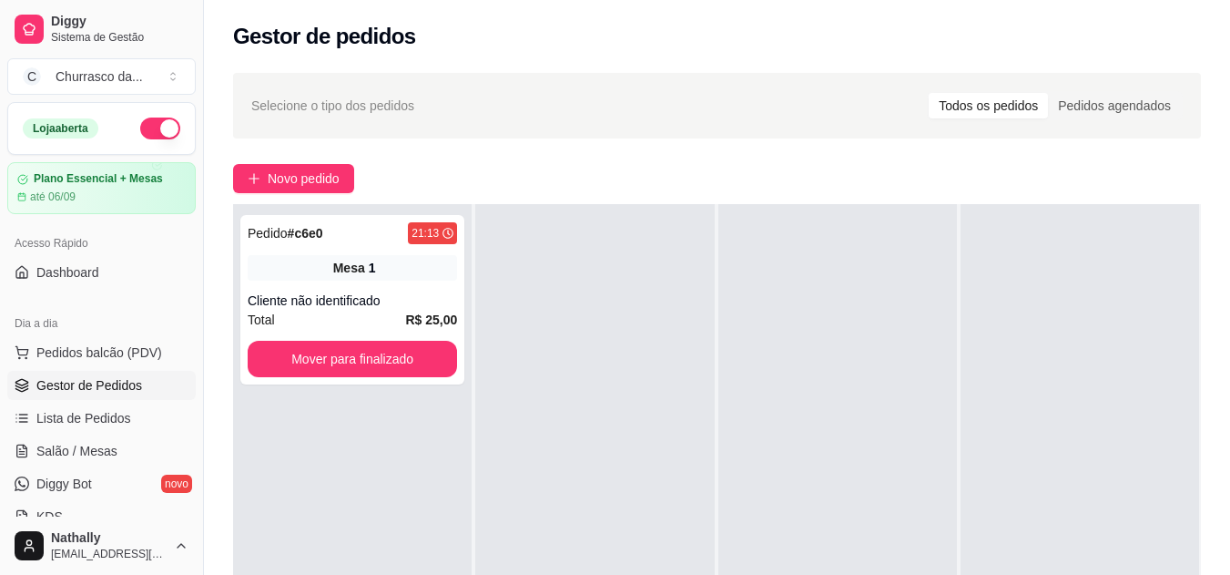
click at [364, 302] on div "Cliente não identificado" at bounding box center [352, 300] width 209 height 18
click at [130, 443] on link "Salão / Mesas" at bounding box center [101, 450] width 189 height 29
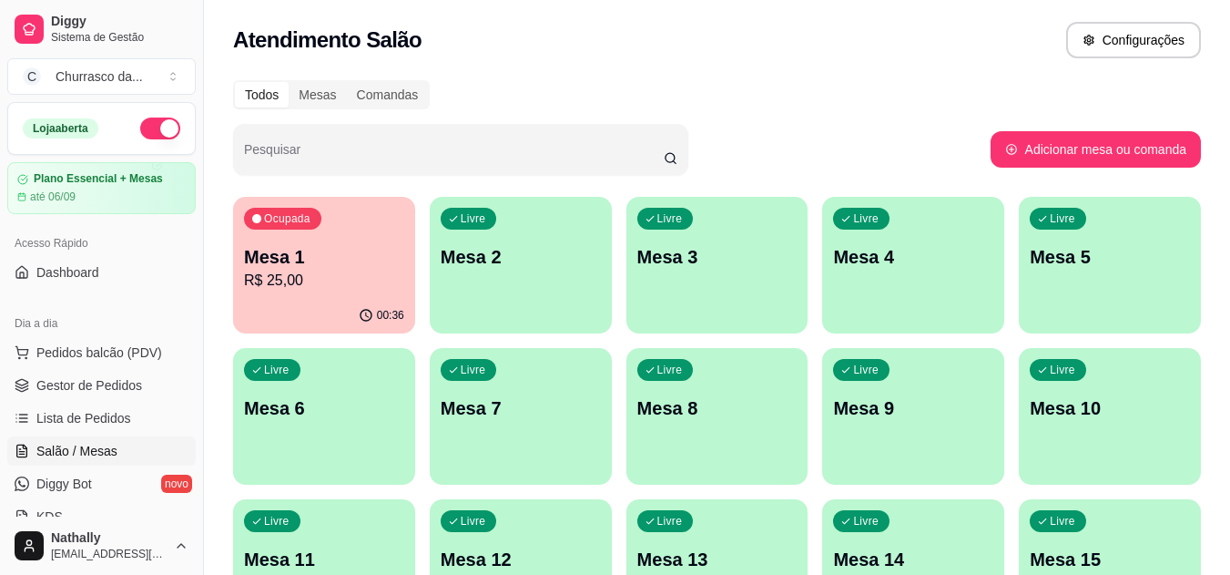
click at [311, 309] on div "00:36" at bounding box center [324, 316] width 182 height 36
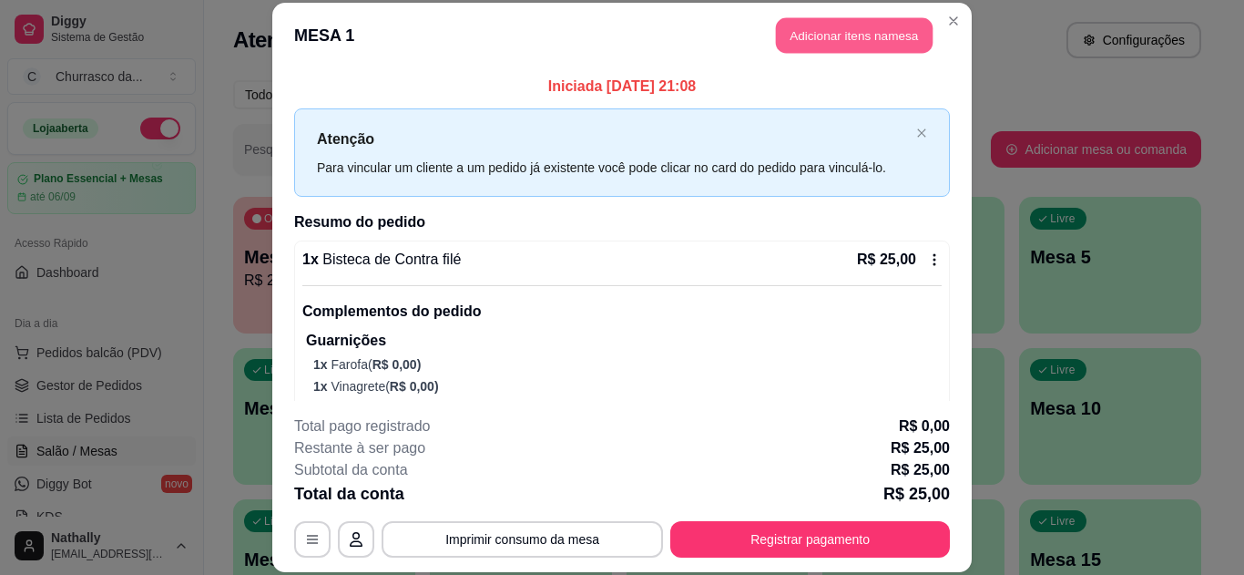
click at [790, 40] on button "Adicionar itens na mesa" at bounding box center [854, 36] width 157 height 36
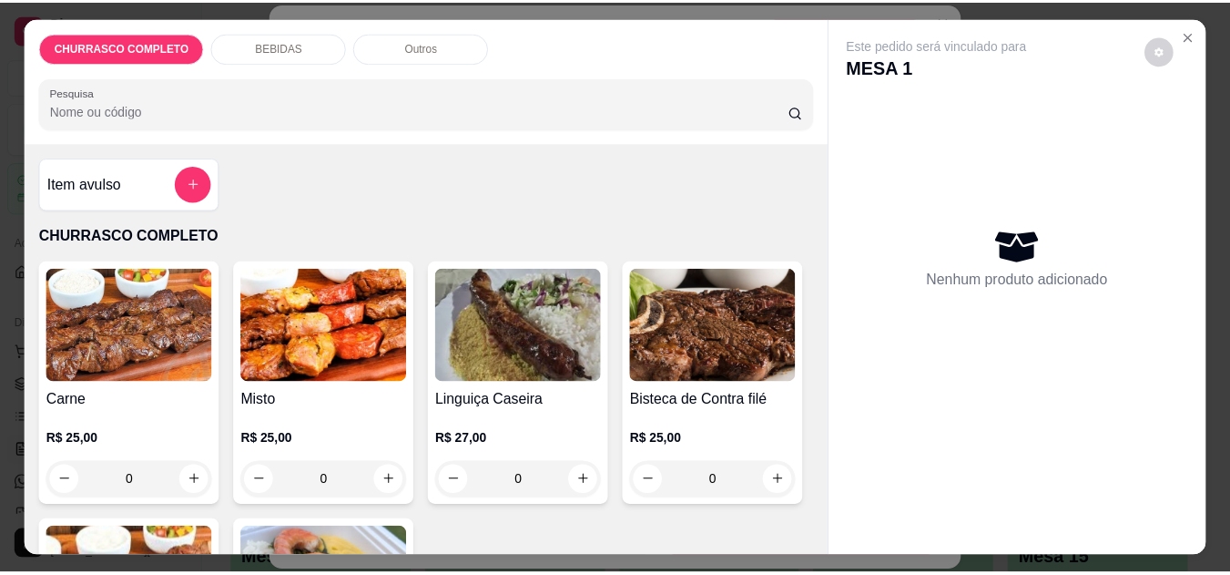
scroll to position [363, 0]
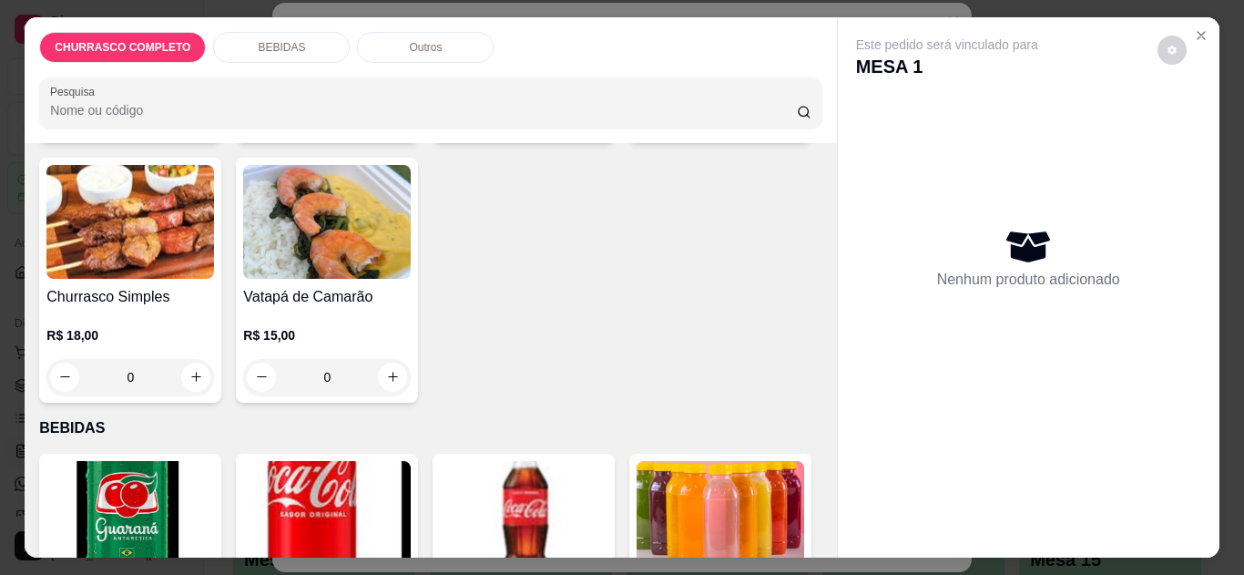
click at [1194, 28] on icon "Close" at bounding box center [1201, 35] width 15 height 15
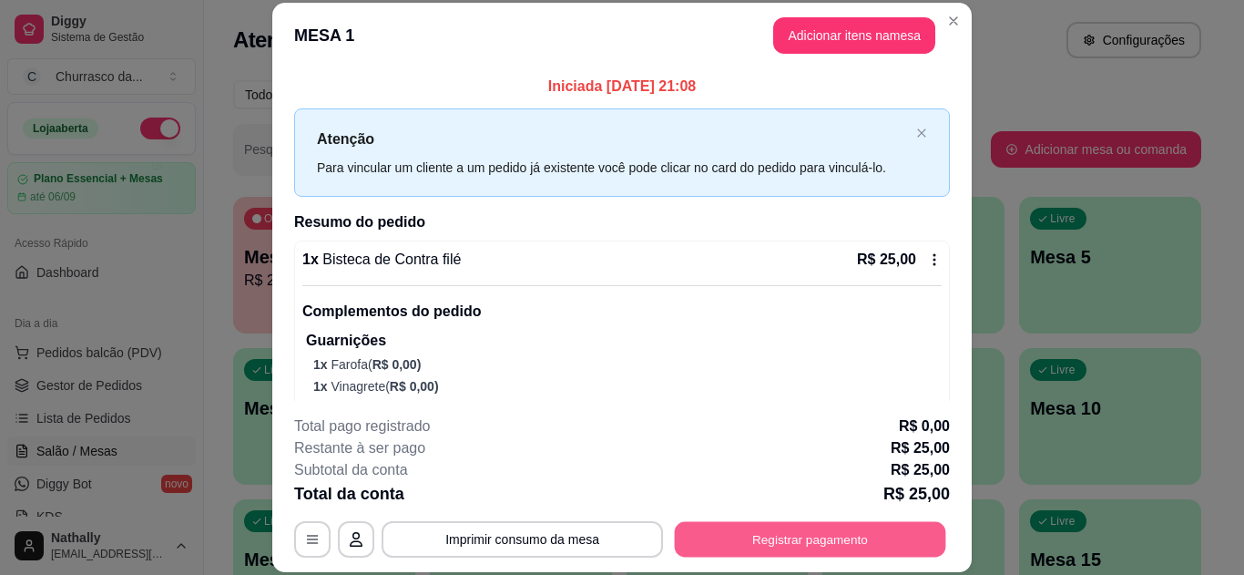
click at [747, 523] on button "Registrar pagamento" at bounding box center [810, 539] width 271 height 36
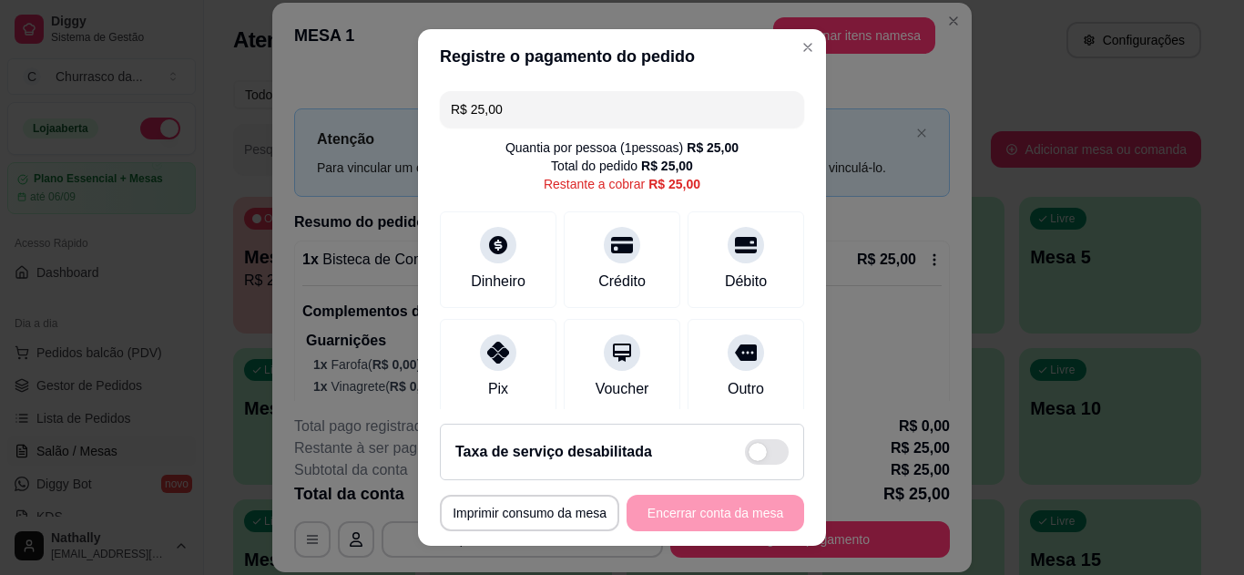
click at [513, 389] on div "Pix" at bounding box center [498, 367] width 117 height 97
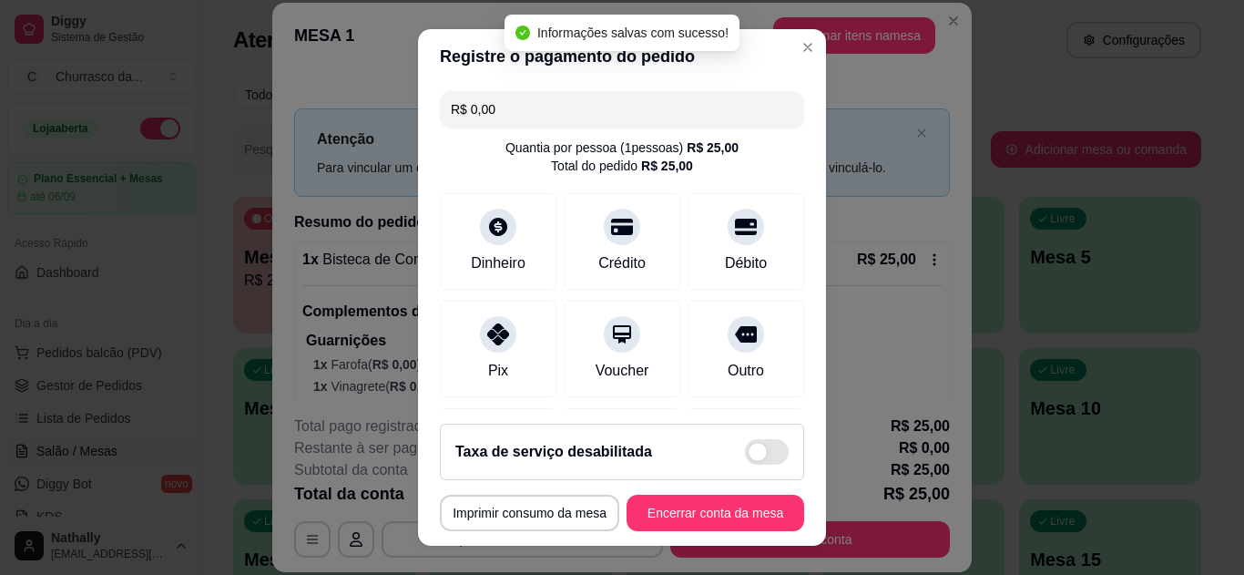
click at [522, 103] on input "R$ 0,00" at bounding box center [622, 109] width 342 height 36
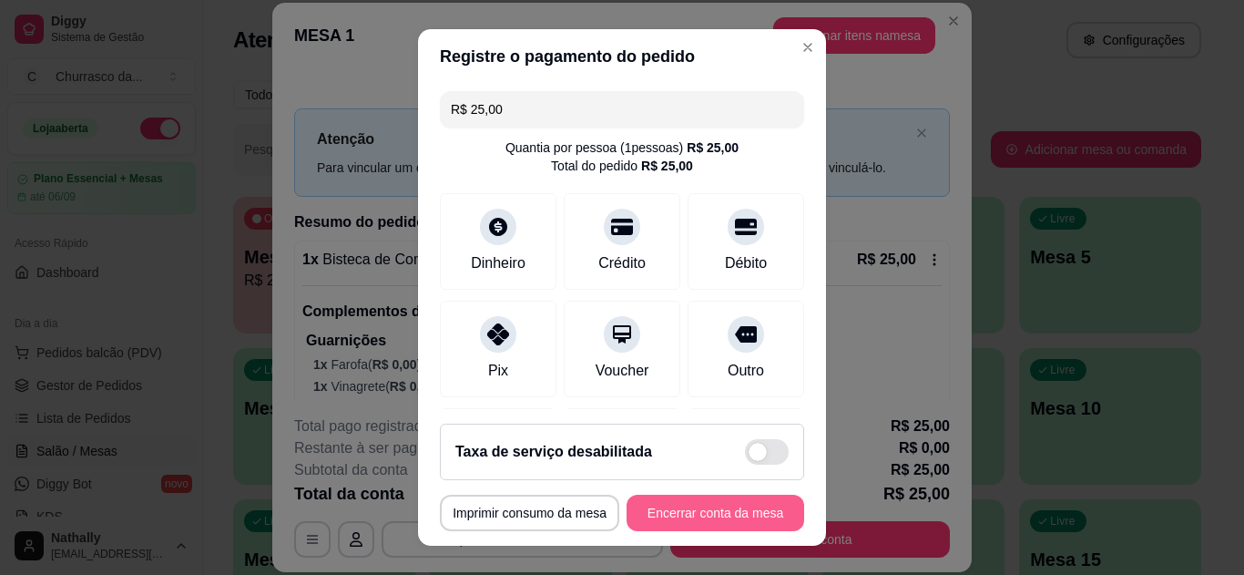
type input "R$ 25,00"
click at [640, 506] on button "Encerrar conta da mesa" at bounding box center [715, 513] width 172 height 36
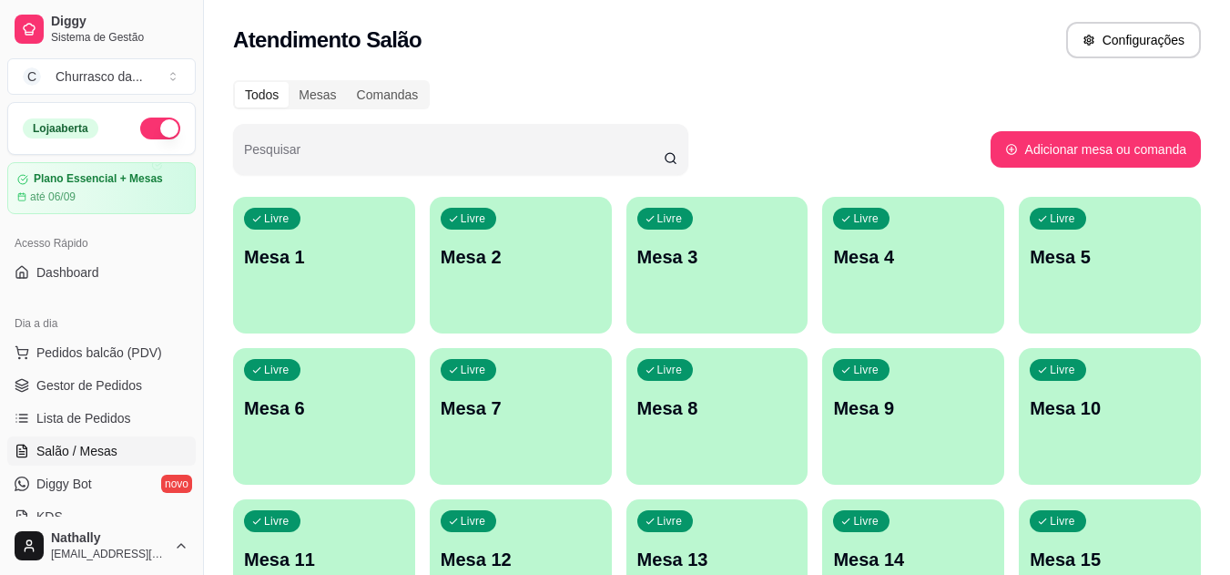
click at [77, 359] on span "Pedidos balcão (PDV)" at bounding box center [99, 352] width 126 height 18
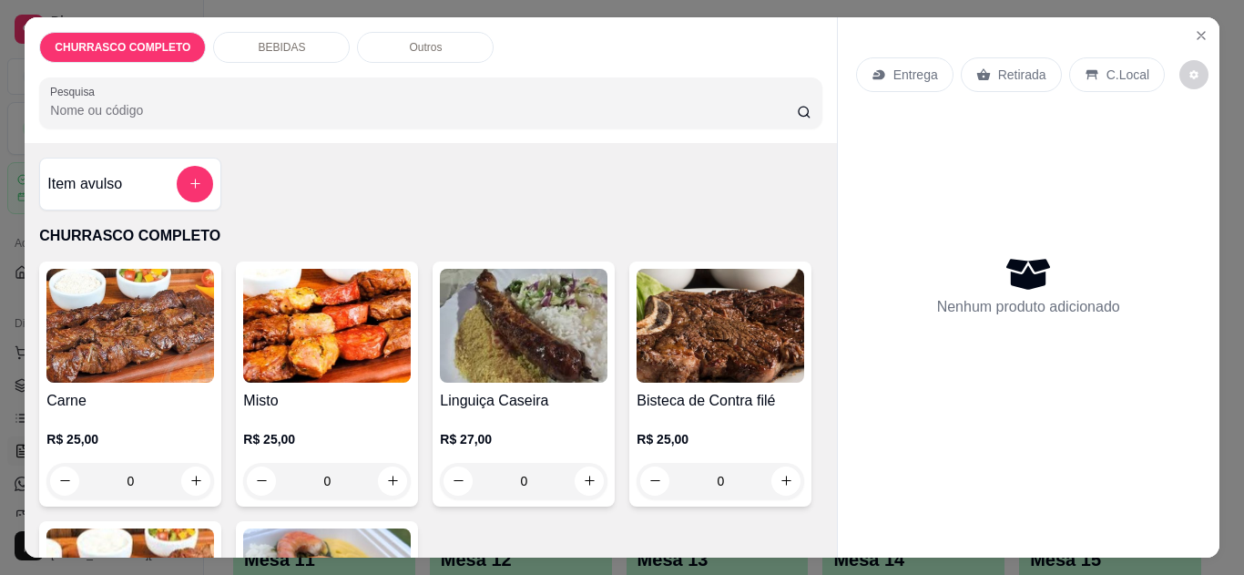
click at [1194, 28] on icon "Close" at bounding box center [1201, 35] width 15 height 15
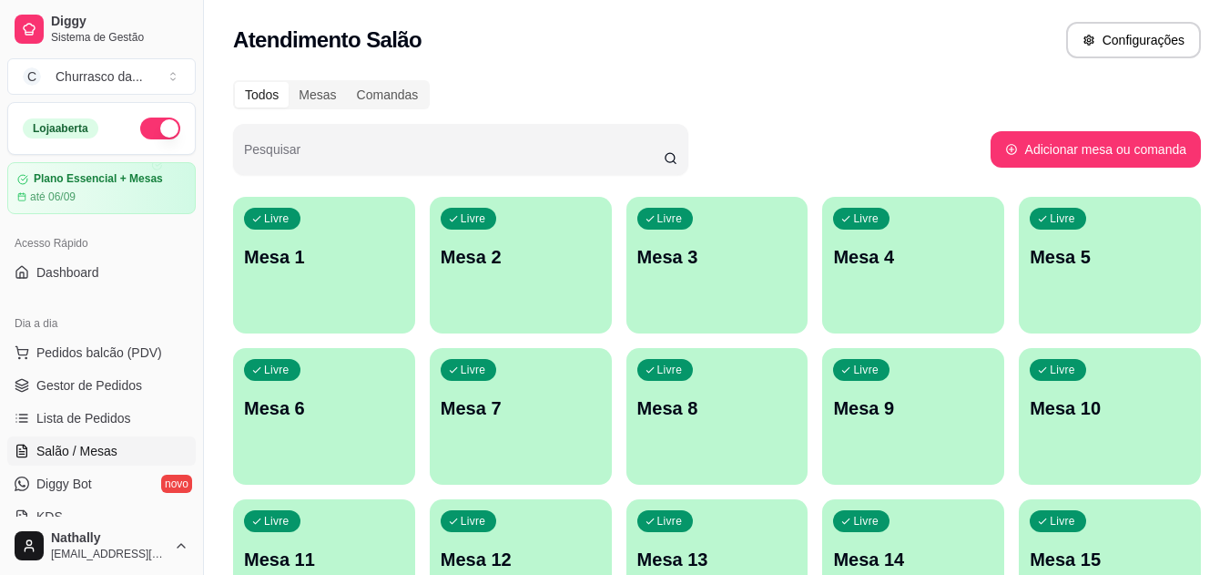
click at [79, 397] on link "Gestor de Pedidos" at bounding box center [101, 385] width 189 height 29
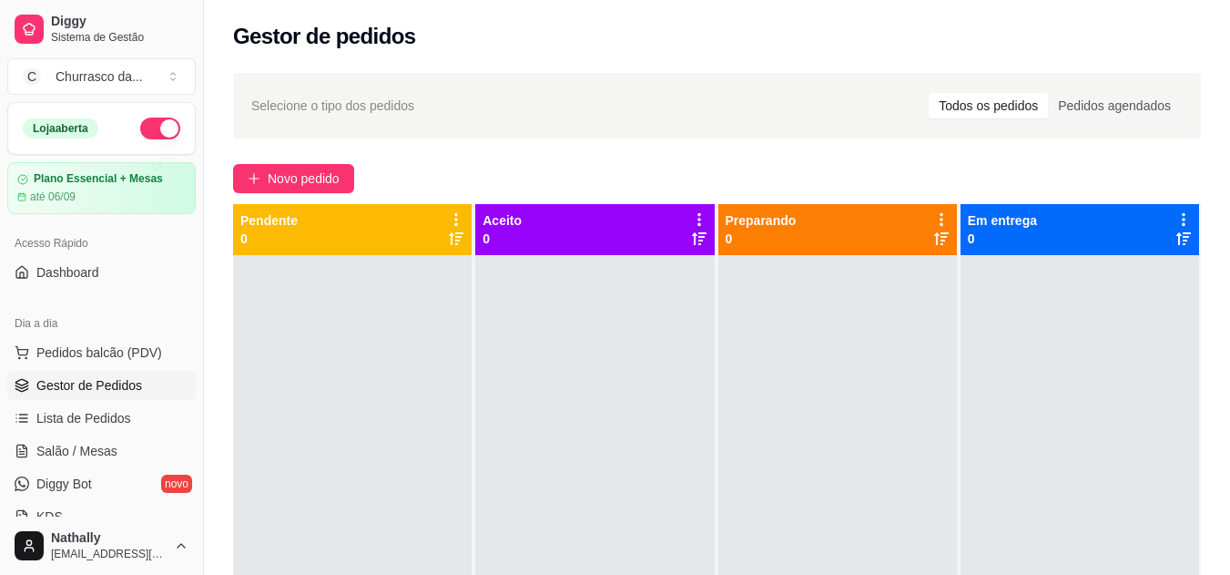
click at [141, 127] on button "button" at bounding box center [160, 128] width 40 height 22
